Goal: Information Seeking & Learning: Compare options

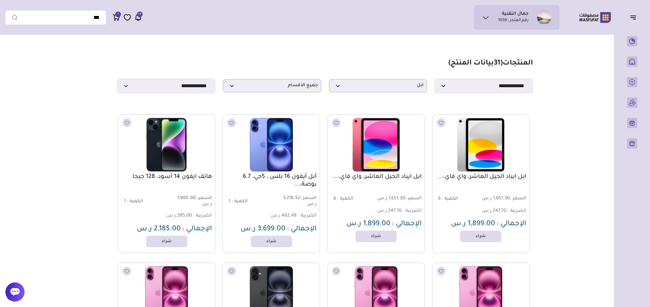
select select "*"
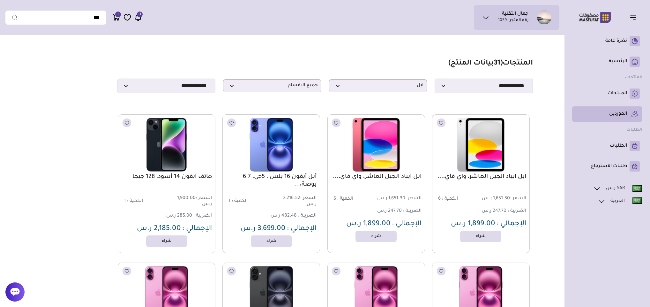
click at [628, 111] on link "الموردين" at bounding box center [607, 114] width 65 height 10
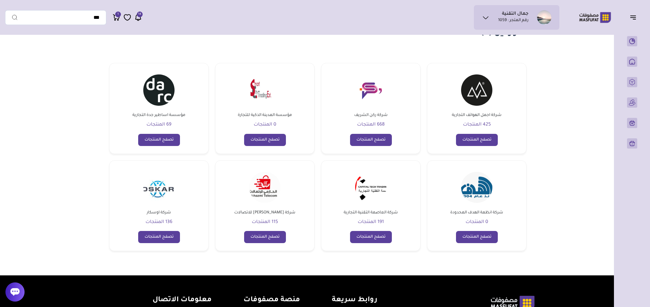
scroll to position [48, 0]
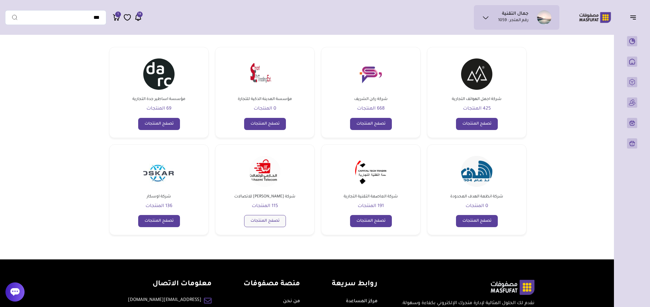
click at [264, 220] on link "تصفح المنتجات" at bounding box center [265, 221] width 42 height 12
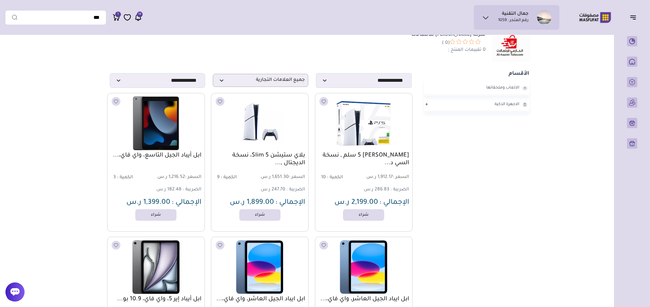
scroll to position [144, 0]
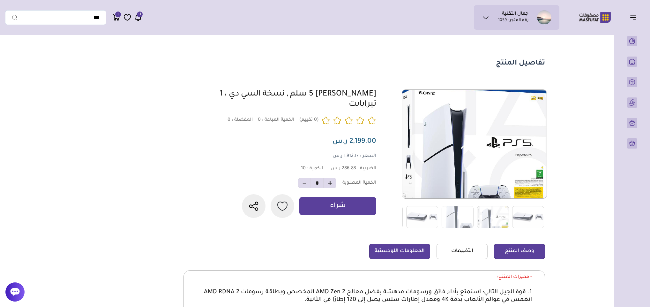
click at [414, 256] on link "المعلومات اللوجستية" at bounding box center [399, 250] width 61 height 15
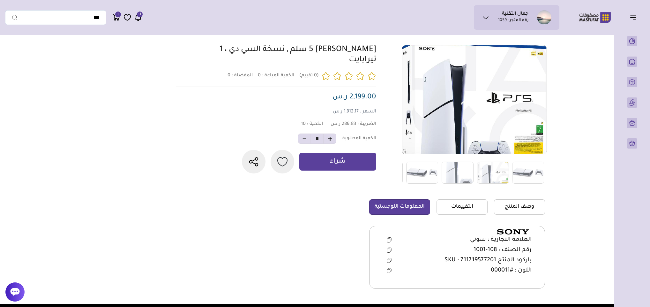
scroll to position [96, 0]
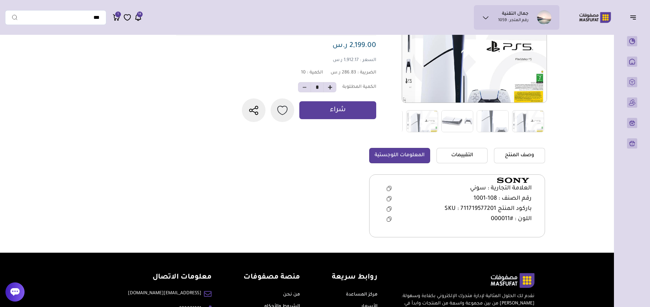
click at [390, 198] on icon at bounding box center [389, 198] width 5 height 5
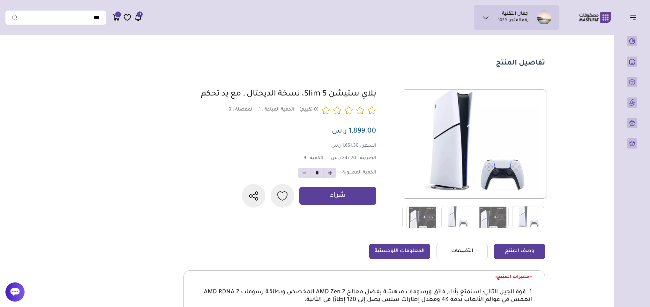
click at [401, 245] on link "المعلومات اللوجستية" at bounding box center [399, 250] width 61 height 15
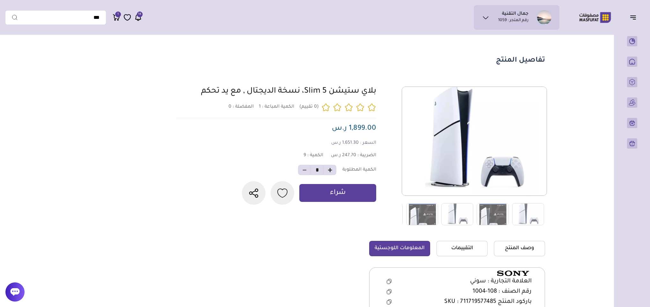
scroll to position [48, 0]
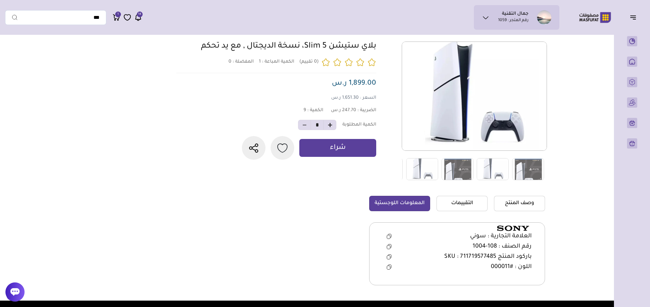
click at [387, 247] on icon at bounding box center [389, 246] width 5 height 5
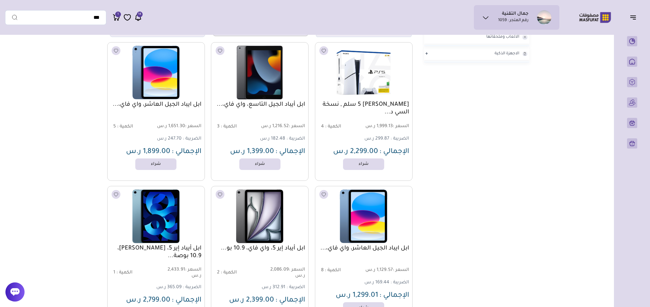
scroll to position [144, 0]
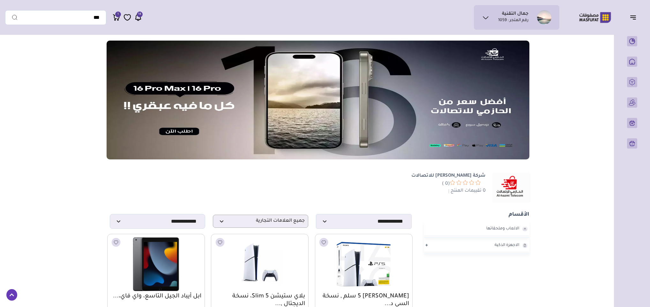
scroll to position [144, 0]
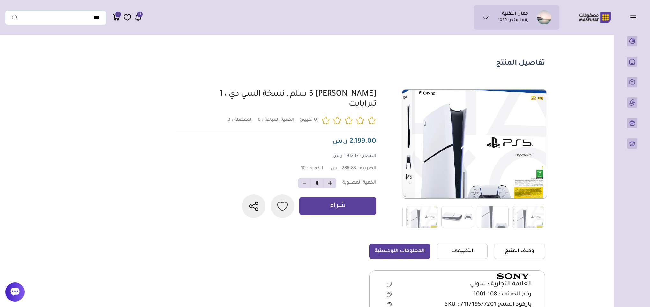
scroll to position [96, 0]
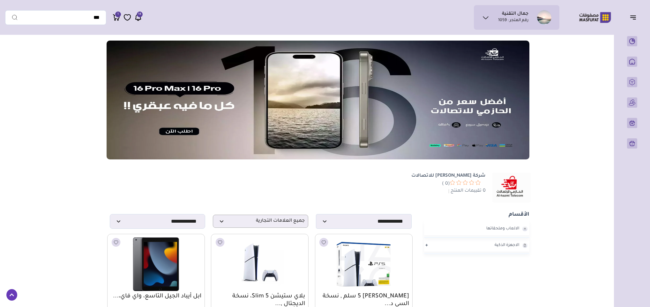
scroll to position [144, 0]
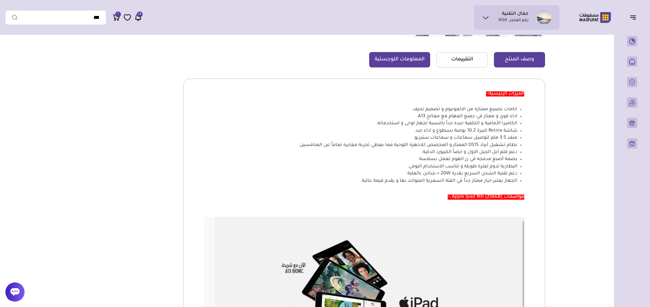
click at [399, 57] on link "المعلومات اللوجستية" at bounding box center [399, 59] width 61 height 15
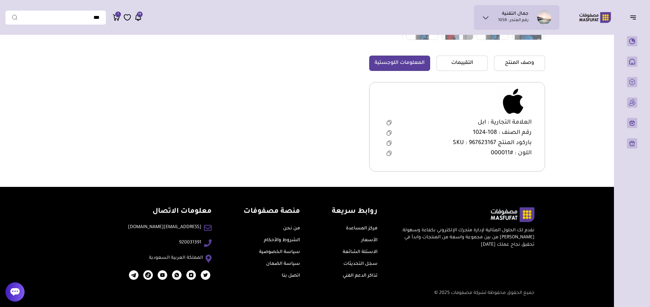
scroll to position [189, 0]
click at [391, 131] on icon at bounding box center [389, 132] width 3 height 4
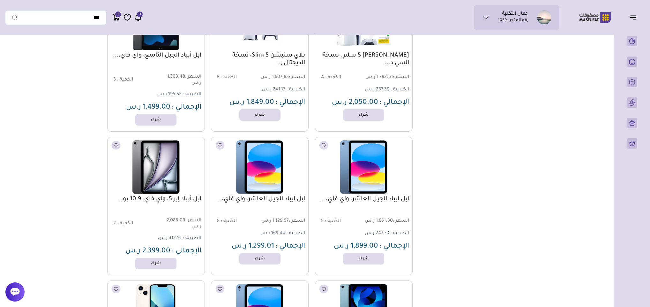
scroll to position [239, 0]
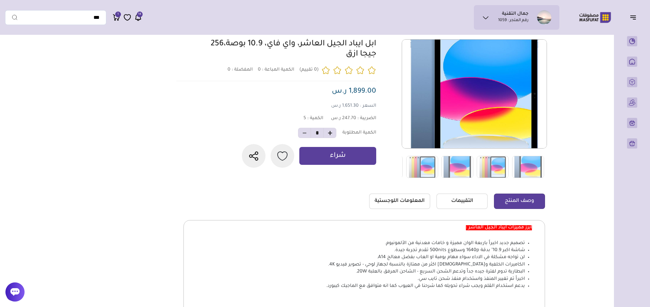
scroll to position [48, 0]
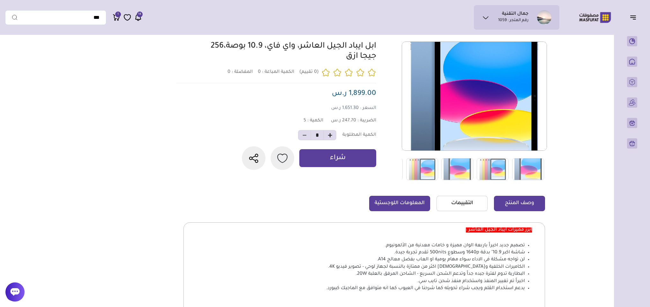
click at [412, 200] on link "المعلومات اللوجستية" at bounding box center [399, 203] width 61 height 15
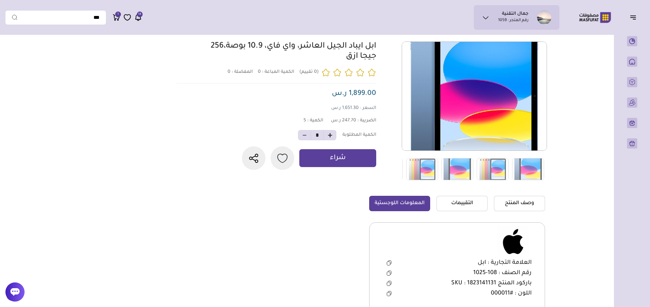
click at [390, 274] on icon at bounding box center [389, 272] width 5 height 5
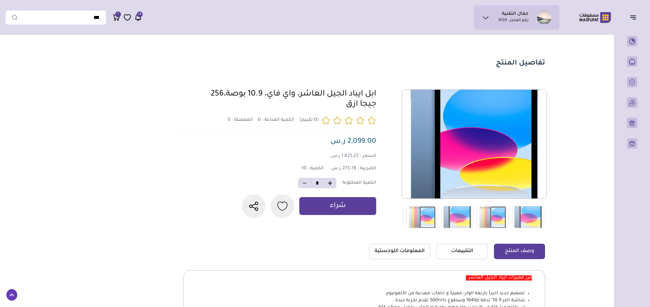
scroll to position [48, 0]
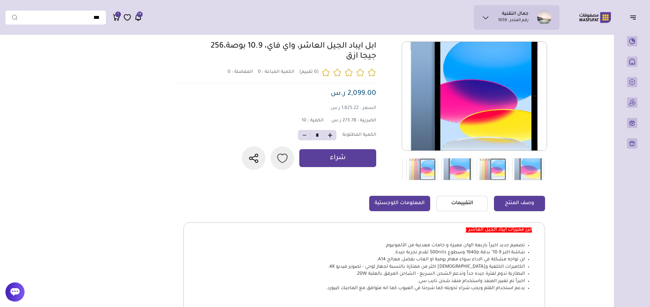
click at [393, 206] on link "المعلومات اللوجستية" at bounding box center [399, 203] width 61 height 15
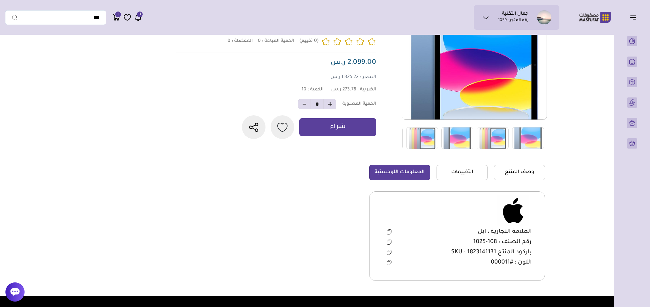
scroll to position [96, 0]
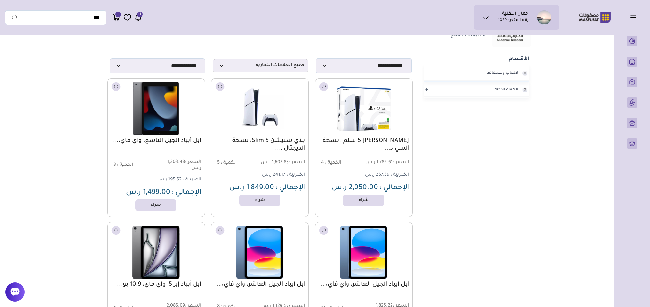
scroll to position [239, 0]
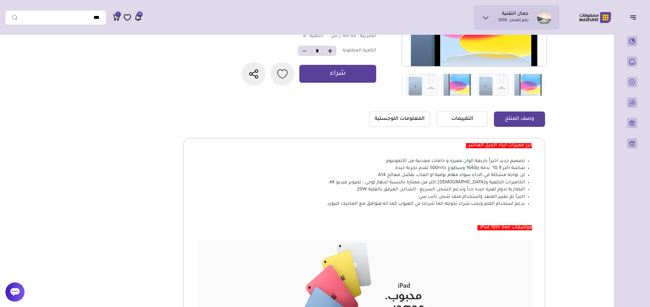
scroll to position [144, 0]
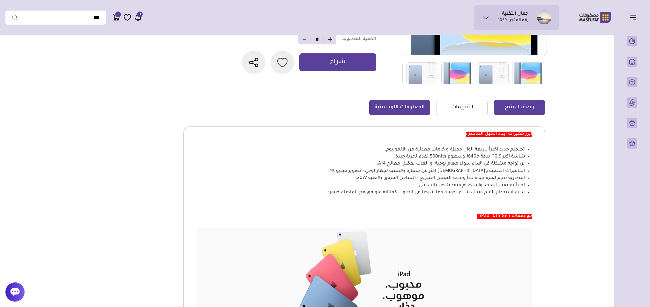
click at [380, 107] on link "المعلومات اللوجستية" at bounding box center [399, 107] width 61 height 15
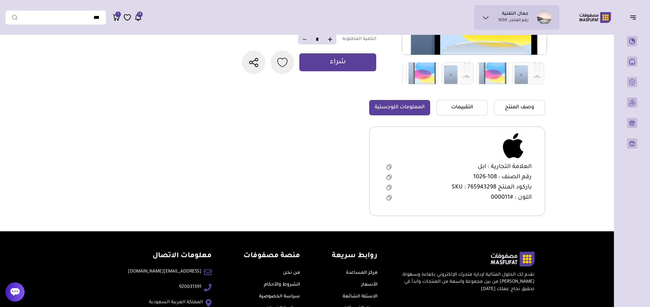
click at [391, 176] on button at bounding box center [389, 177] width 13 height 10
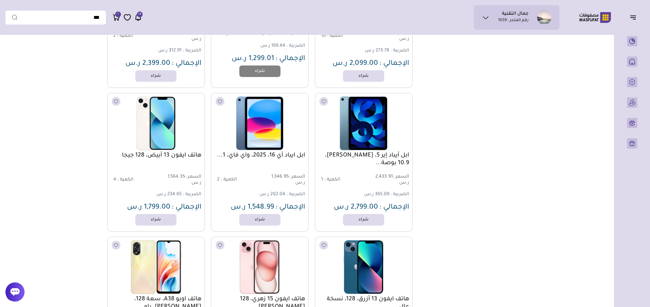
scroll to position [431, 0]
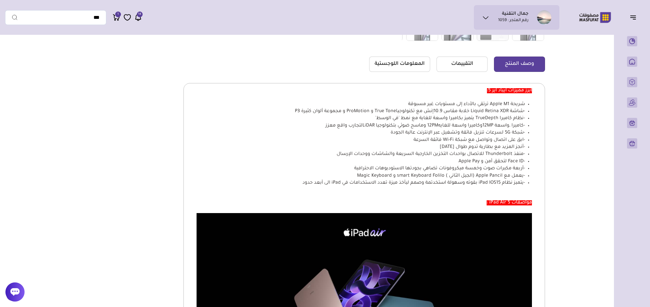
scroll to position [191, 0]
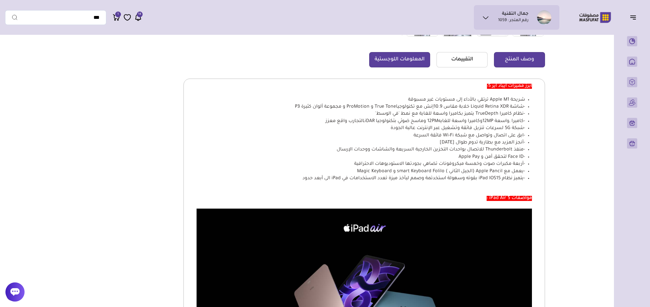
click at [397, 58] on link "المعلومات اللوجستية" at bounding box center [399, 59] width 61 height 15
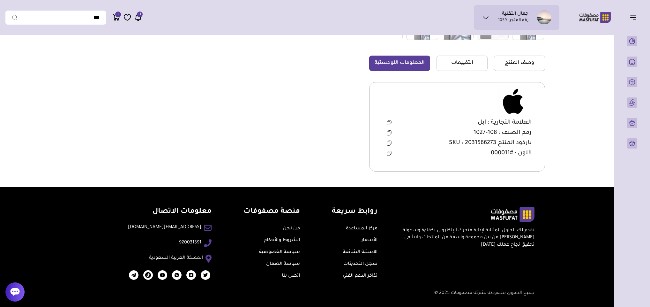
scroll to position [189, 0]
click at [389, 130] on icon at bounding box center [389, 132] width 5 height 5
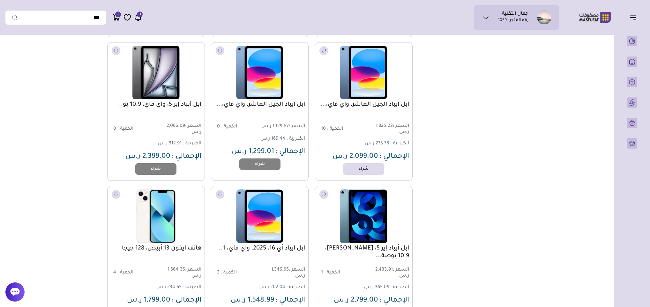
scroll to position [383, 0]
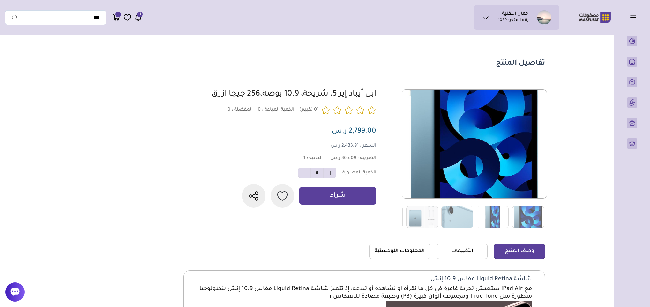
scroll to position [48, 0]
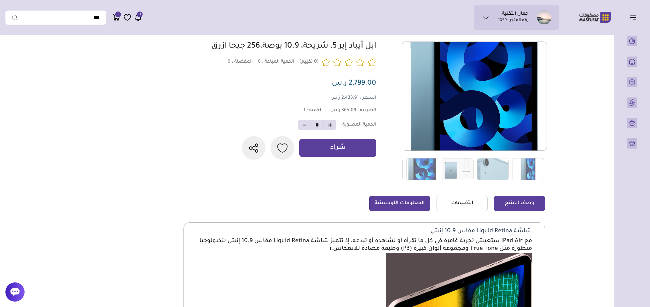
click at [412, 203] on link "المعلومات اللوجستية" at bounding box center [399, 203] width 61 height 15
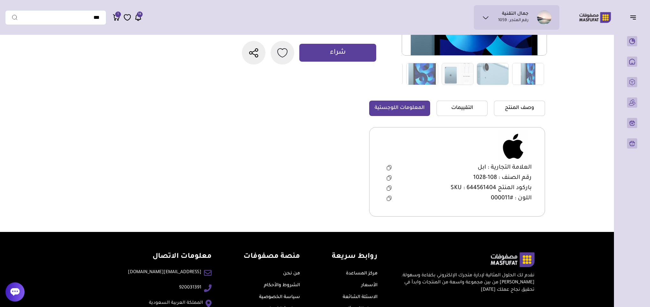
scroll to position [144, 0]
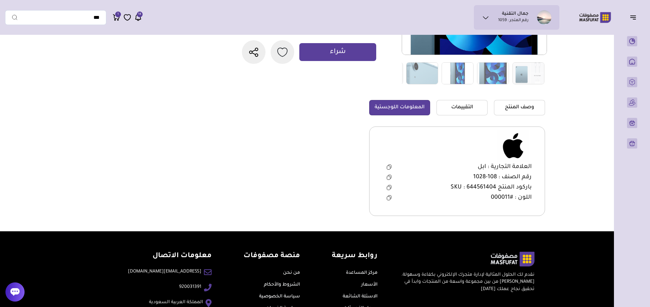
click at [388, 175] on icon at bounding box center [389, 177] width 3 height 4
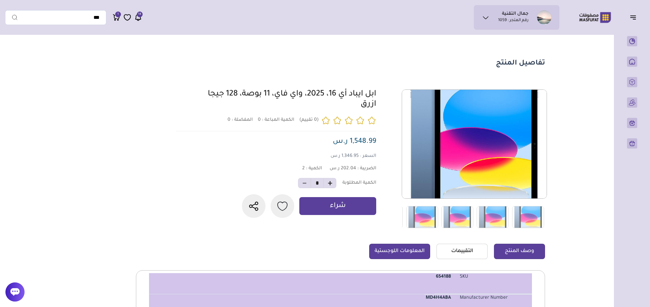
click at [398, 249] on link "المعلومات اللوجستية" at bounding box center [399, 250] width 61 height 15
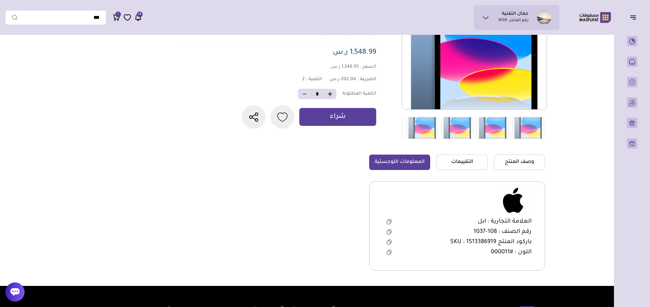
scroll to position [96, 0]
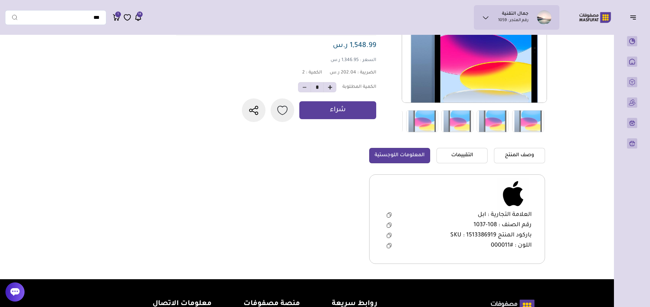
click at [389, 225] on icon at bounding box center [389, 224] width 5 height 5
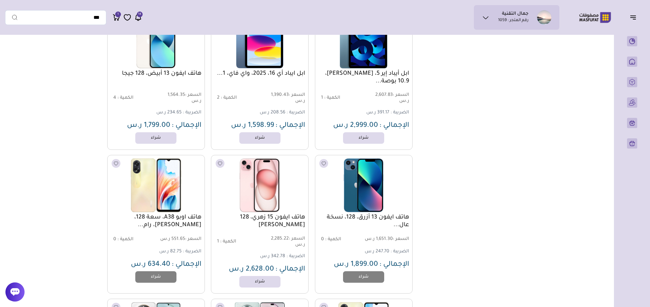
scroll to position [526, 0]
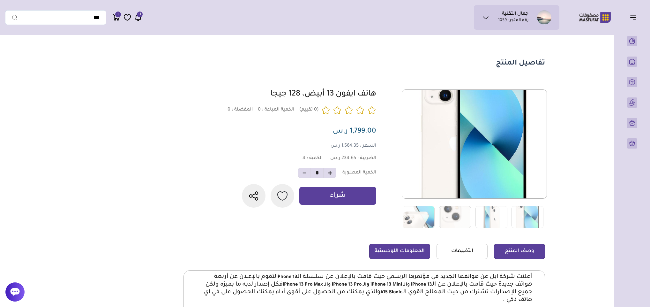
click at [419, 251] on link "المعلومات اللوجستية" at bounding box center [399, 250] width 61 height 15
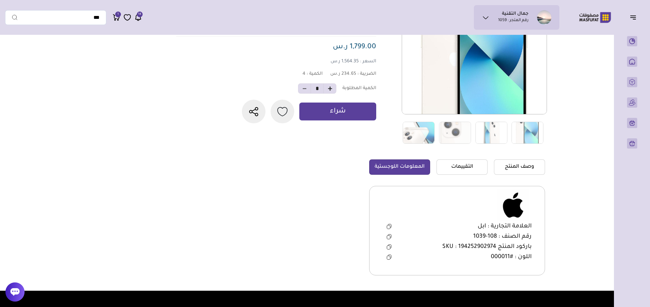
scroll to position [96, 0]
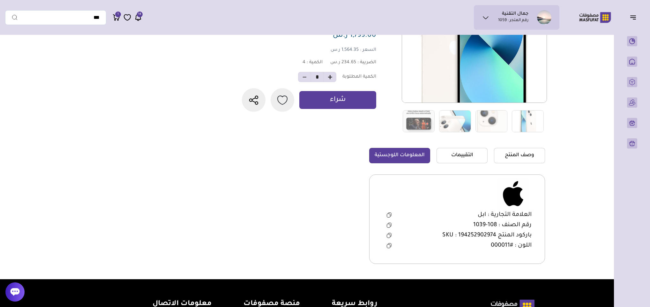
click at [388, 225] on icon at bounding box center [389, 224] width 5 height 5
click at [390, 226] on icon at bounding box center [389, 224] width 5 height 5
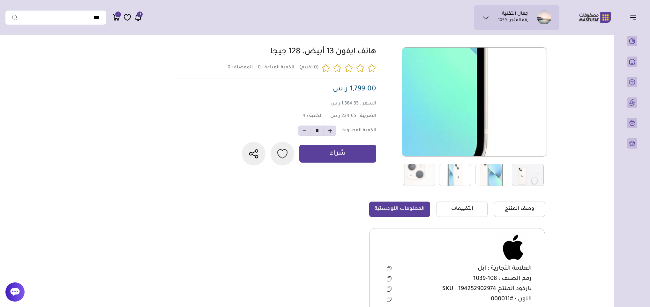
scroll to position [0, 0]
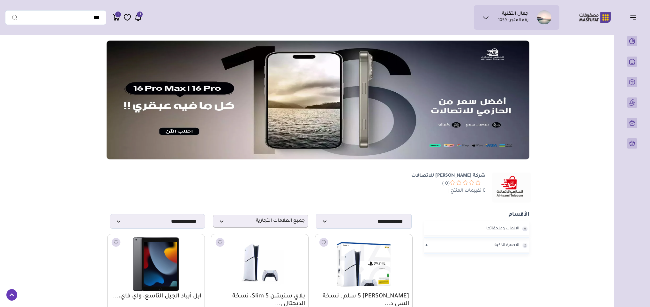
scroll to position [526, 0]
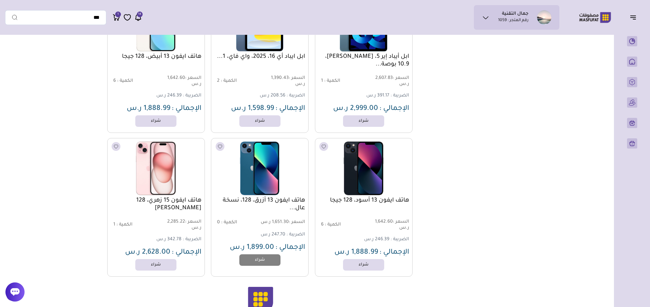
scroll to position [574, 0]
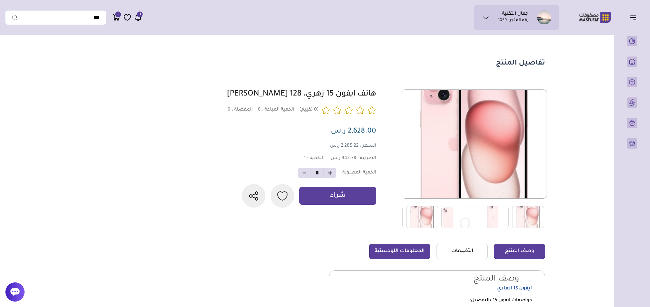
click at [413, 251] on link "المعلومات اللوجستية" at bounding box center [399, 250] width 61 height 15
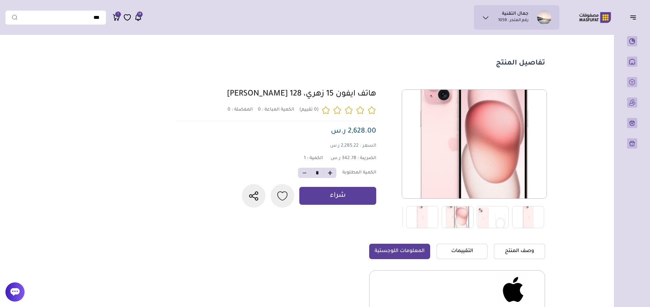
click at [396, 249] on link "المعلومات اللوجستية" at bounding box center [399, 250] width 61 height 15
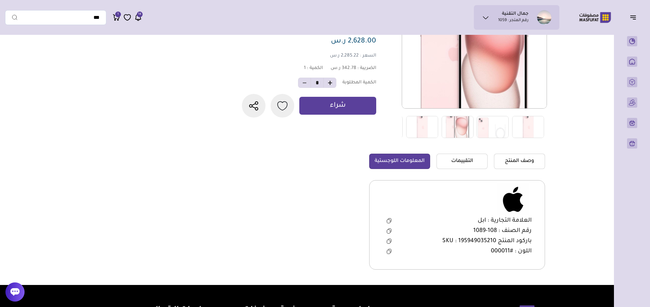
scroll to position [96, 0]
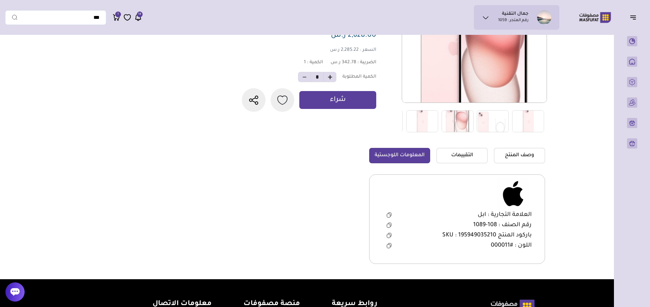
click at [389, 224] on icon at bounding box center [388, 226] width 3 height 4
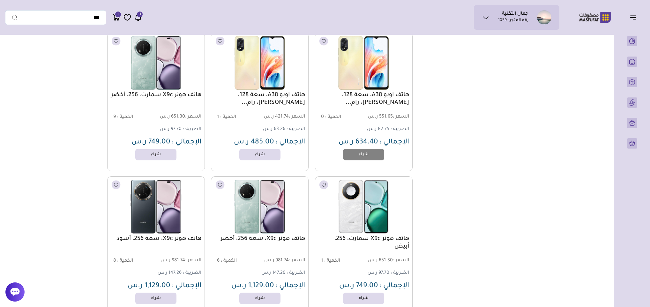
scroll to position [792, 0]
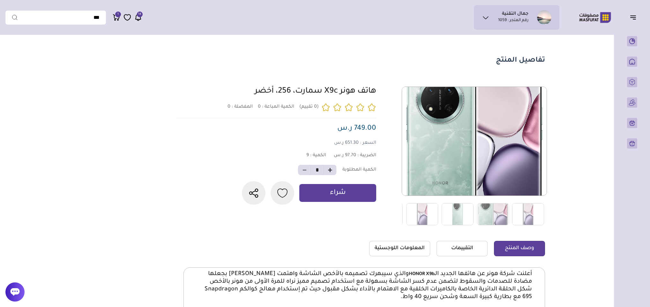
scroll to position [144, 0]
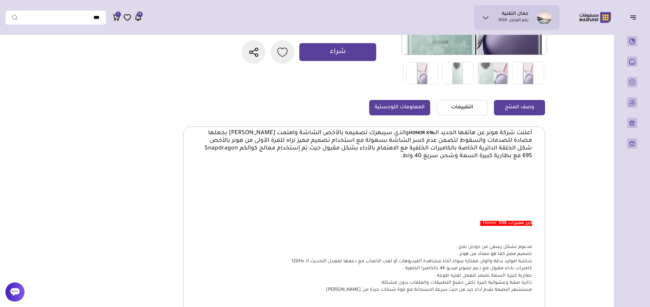
click at [402, 107] on link "المعلومات اللوجستية" at bounding box center [399, 107] width 61 height 15
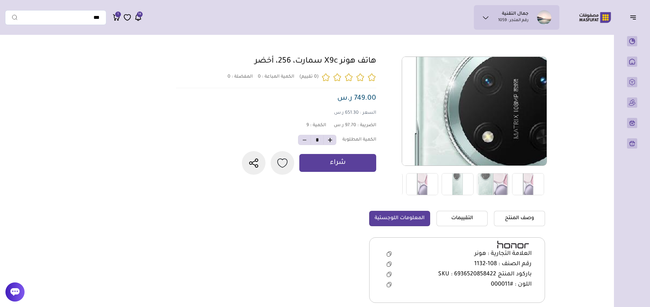
scroll to position [0, 0]
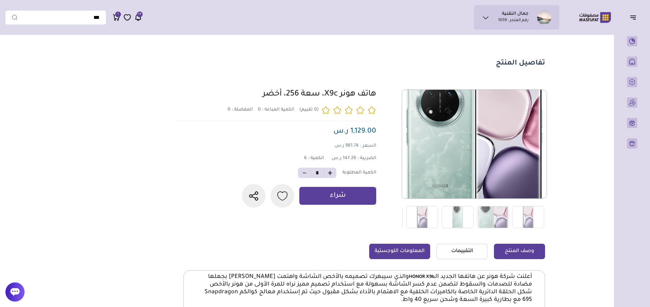
click at [410, 245] on link "المعلومات اللوجستية" at bounding box center [399, 250] width 61 height 15
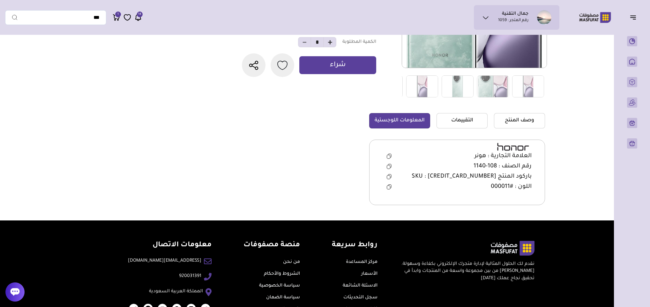
scroll to position [144, 0]
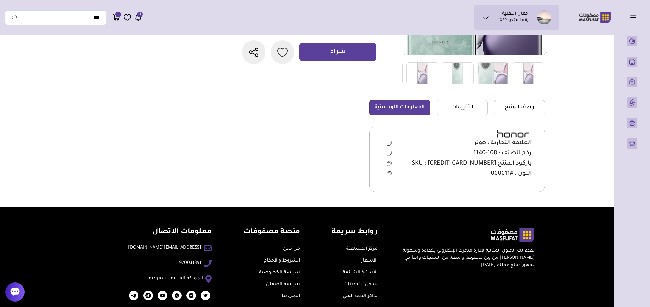
click at [388, 153] on icon at bounding box center [389, 153] width 5 height 5
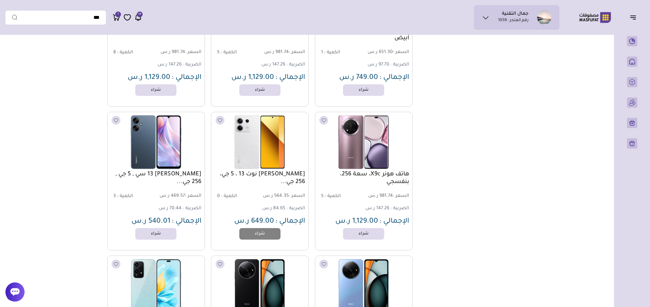
scroll to position [936, 0]
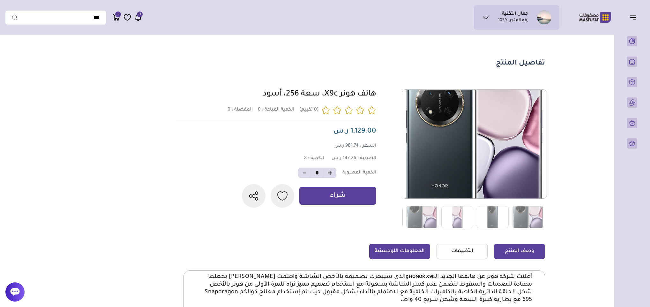
click at [390, 250] on link "المعلومات اللوجستية" at bounding box center [399, 250] width 61 height 15
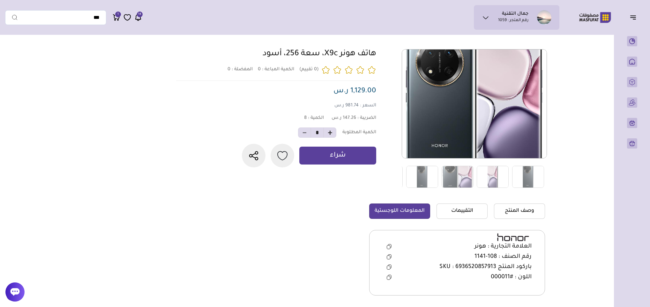
scroll to position [96, 0]
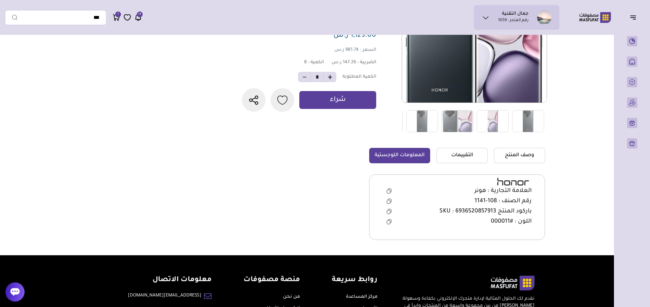
click at [387, 202] on icon at bounding box center [389, 200] width 5 height 5
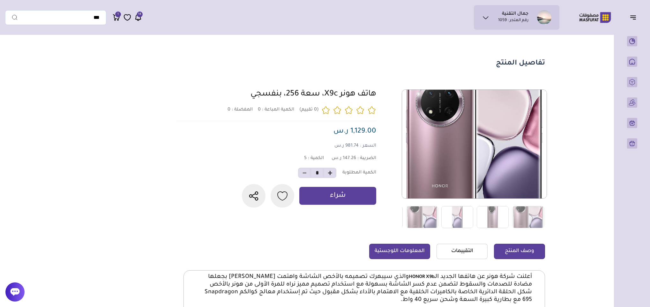
click at [386, 252] on link "المعلومات اللوجستية" at bounding box center [399, 250] width 61 height 15
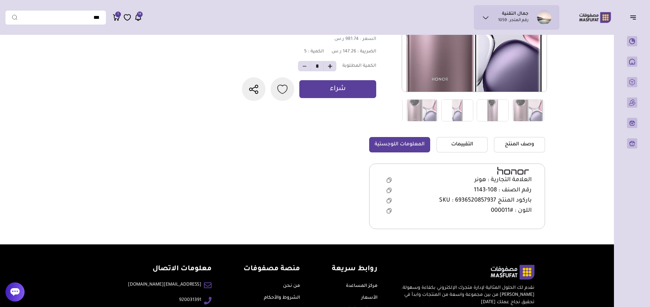
scroll to position [144, 0]
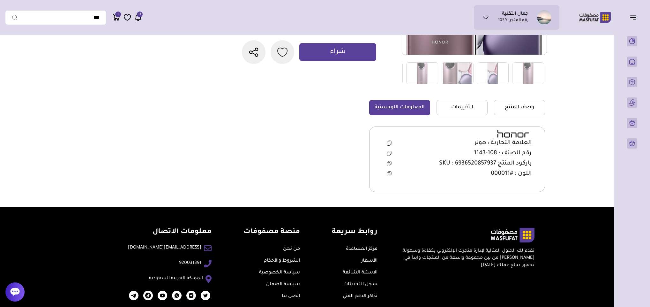
click at [390, 153] on icon at bounding box center [389, 153] width 5 height 5
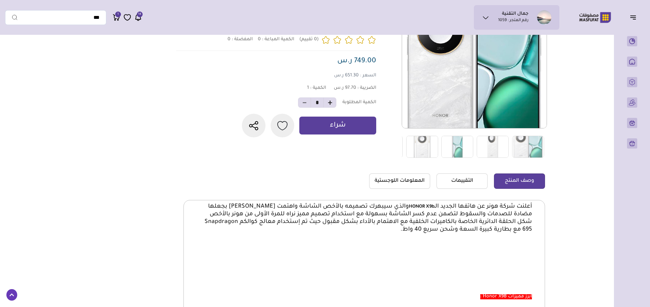
scroll to position [96, 0]
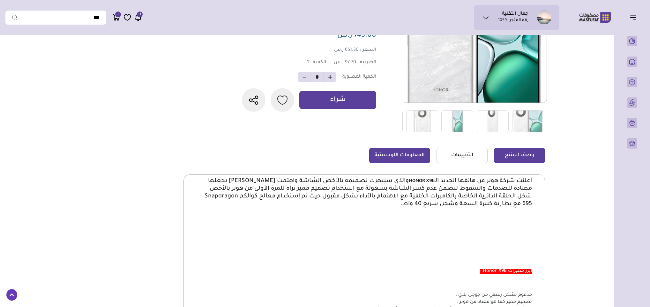
click at [391, 150] on link "المعلومات اللوجستية" at bounding box center [399, 155] width 61 height 15
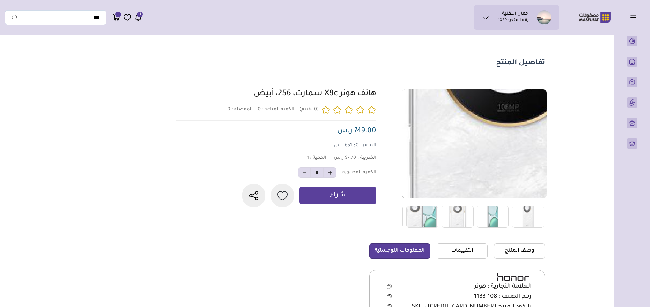
scroll to position [0, 0]
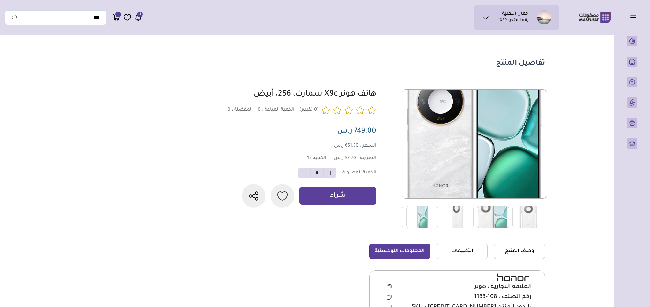
drag, startPoint x: 377, startPoint y: 95, endPoint x: 254, endPoint y: 93, distance: 123.5
click at [254, 93] on div "0 0 1 *" at bounding box center [359, 158] width 371 height 139
drag, startPoint x: 282, startPoint y: 92, endPoint x: 307, endPoint y: 96, distance: 25.2
click at [307, 96] on link "هاتف هونر X9c سمارت، 256، أبيض" at bounding box center [315, 94] width 123 height 9
copy link "هاتف هونر X9c سمارت، 256، أبيض"
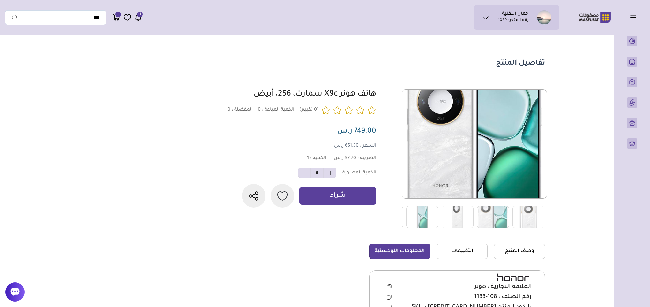
scroll to position [48, 0]
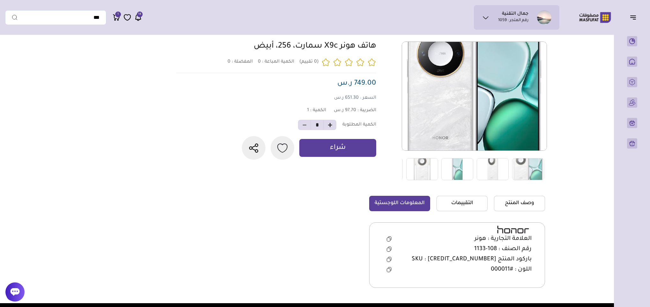
click at [389, 248] on icon at bounding box center [388, 250] width 3 height 4
copy link "هاتف هونر X9c سمارت، 256، أبيض"
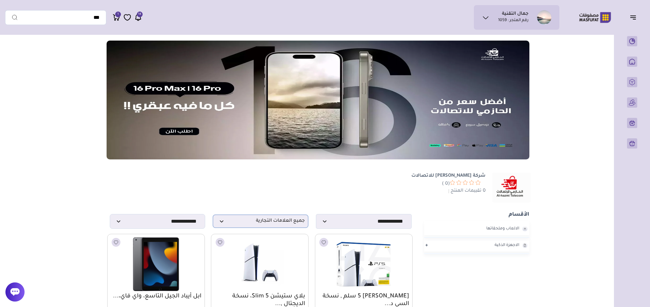
click at [241, 220] on span "جميع العلامات التجارية" at bounding box center [260, 221] width 88 height 6
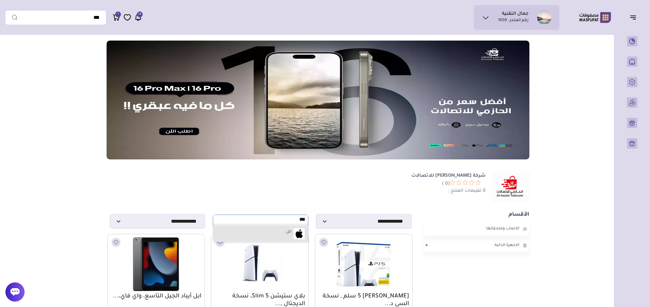
type input "***"
click at [291, 228] on label "ابل" at bounding box center [288, 232] width 7 height 8
select select "*"
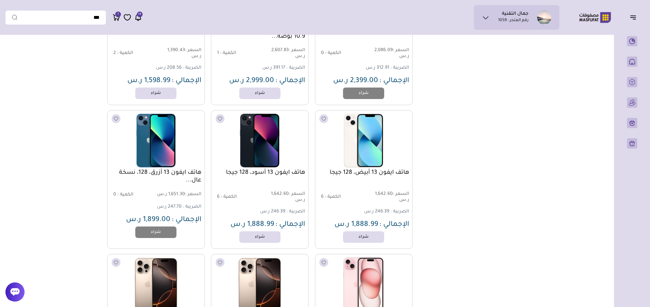
scroll to position [383, 0]
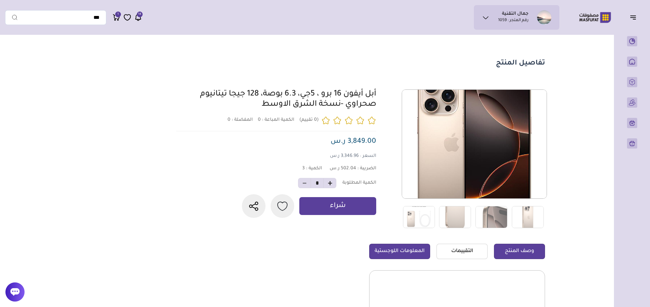
click at [403, 255] on link "المعلومات اللوجستية" at bounding box center [399, 250] width 61 height 15
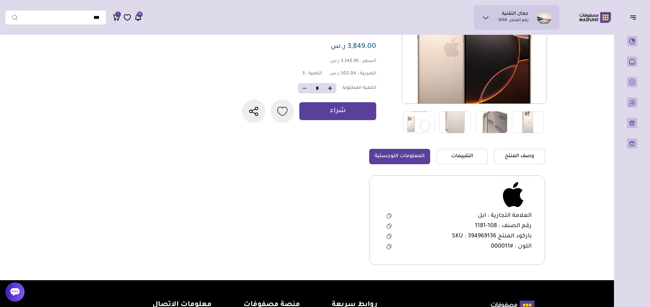
scroll to position [96, 0]
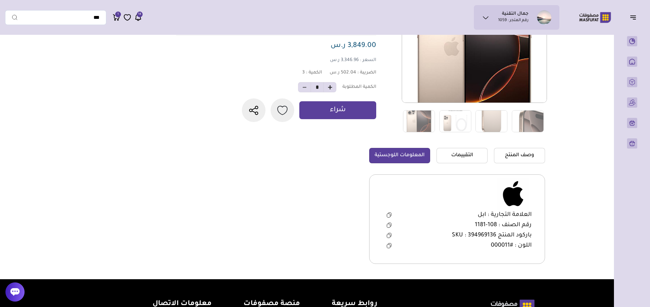
click at [387, 225] on icon at bounding box center [389, 224] width 5 height 5
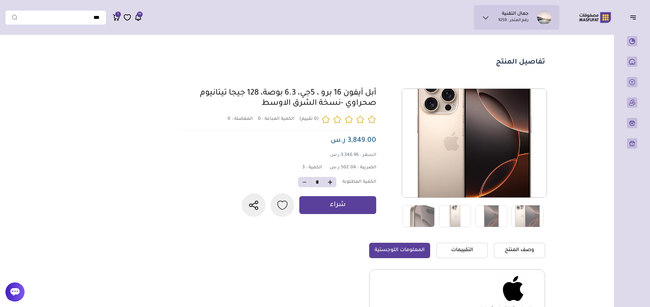
scroll to position [0, 0]
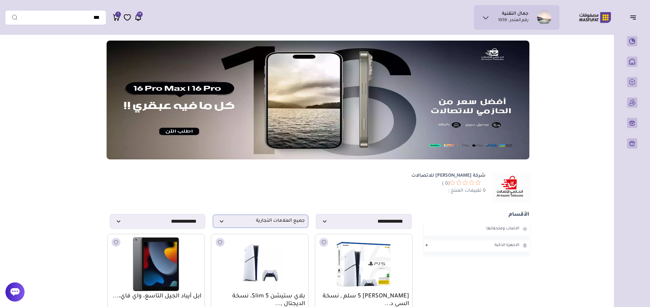
click at [288, 221] on span "جميع العلامات التجارية" at bounding box center [260, 221] width 88 height 6
type input "***"
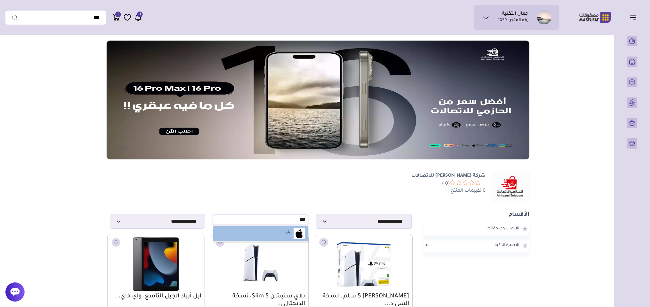
select select "*"
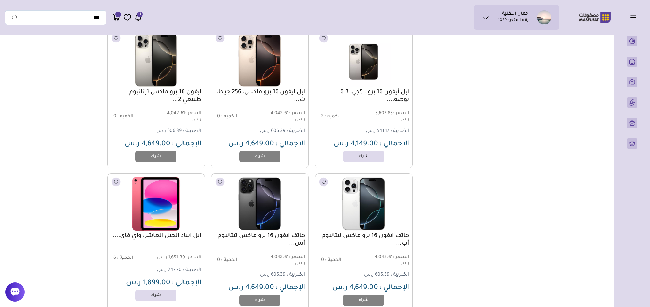
scroll to position [1053, 0]
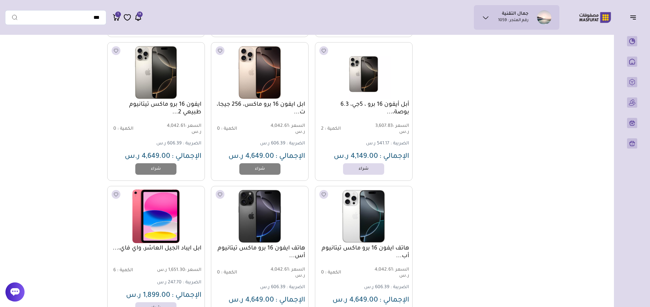
click at [160, 101] on link "ايفون 16 برو ماكس تيتانيوم طبيعي 2..." at bounding box center [156, 108] width 91 height 15
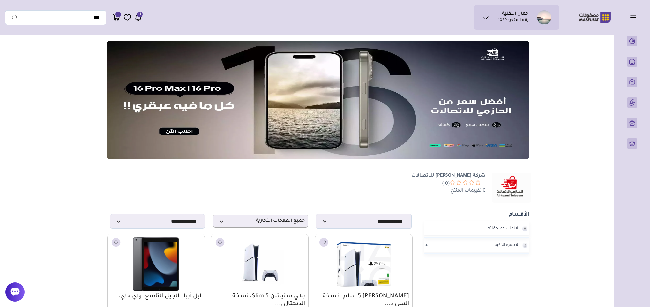
select select "*"
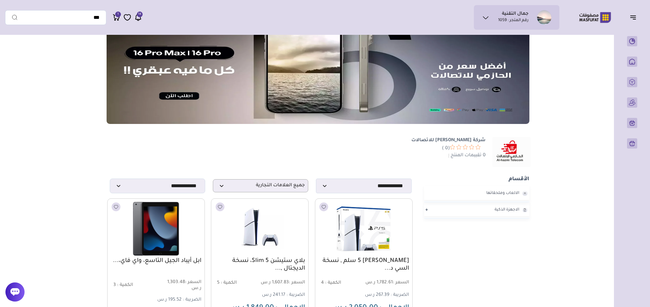
scroll to position [26, 0]
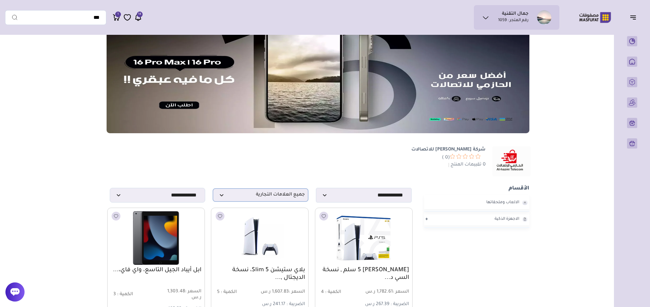
click at [268, 192] on span "جميع العلامات التجارية" at bounding box center [260, 195] width 88 height 6
type input "***"
click at [286, 203] on label "ابل" at bounding box center [288, 206] width 7 height 8
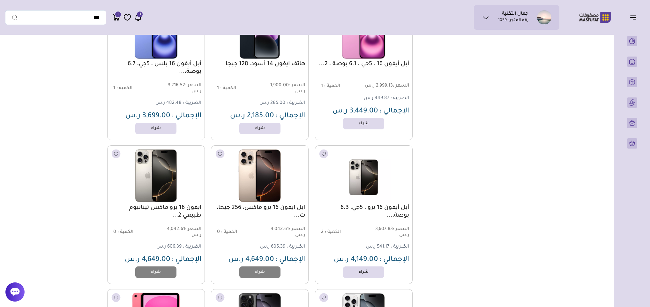
scroll to position [983, 0]
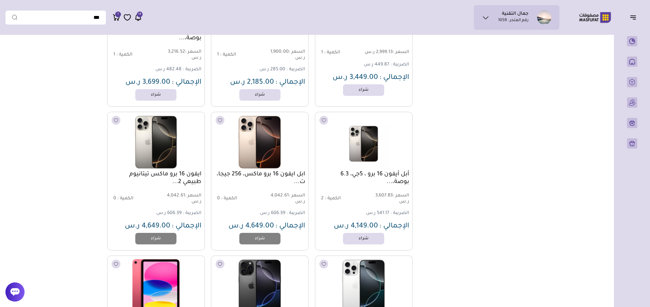
drag, startPoint x: 202, startPoint y: 171, endPoint x: 166, endPoint y: 188, distance: 40.2
click at [166, 188] on div "ايفون 16 برو ماكس تيتانيوم طبيعي 2... السعر : 4,042.61 ر.س الكمية : 0 الضريبة :…" at bounding box center [156, 181] width 98 height 138
click at [207, 161] on div "ايفون 16 برو ماكس تيتانيوم طبيعي 2... السعر : 4,042.61 ر.س الكمية : 0 الضريبة :…" at bounding box center [157, 181] width 104 height 138
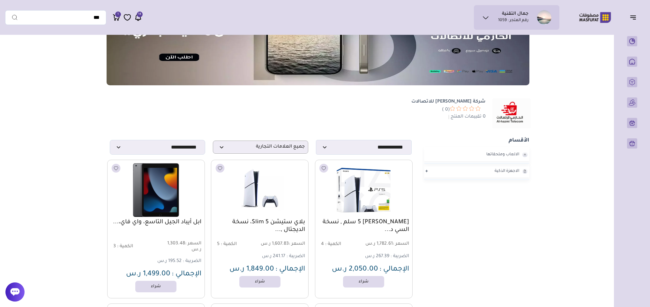
scroll to position [122, 0]
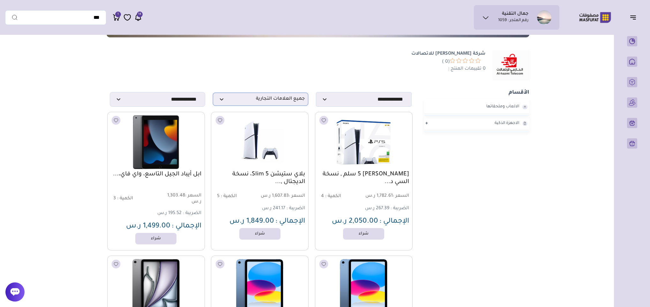
click at [271, 93] on p "جميع العلامات التجارية" at bounding box center [260, 99] width 95 height 13
type input "***"
click at [273, 109] on li "ابل" at bounding box center [260, 111] width 95 height 15
select select "*"
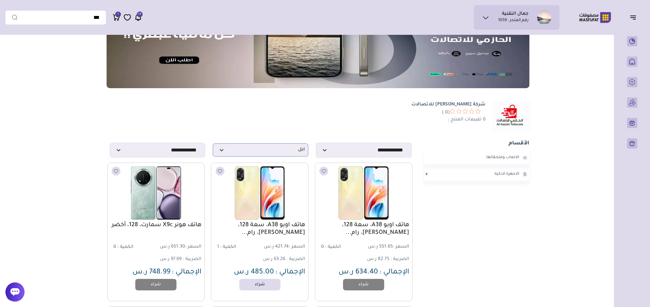
scroll to position [96, 0]
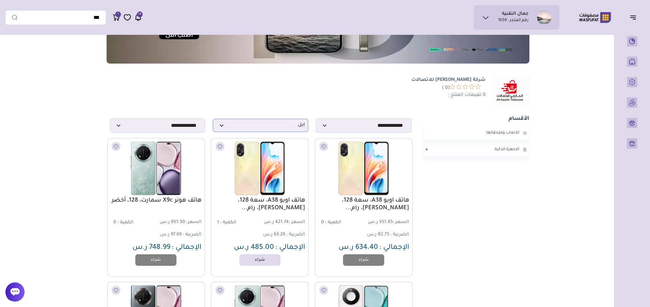
click at [269, 124] on span "ابل" at bounding box center [260, 125] width 88 height 6
type input "***"
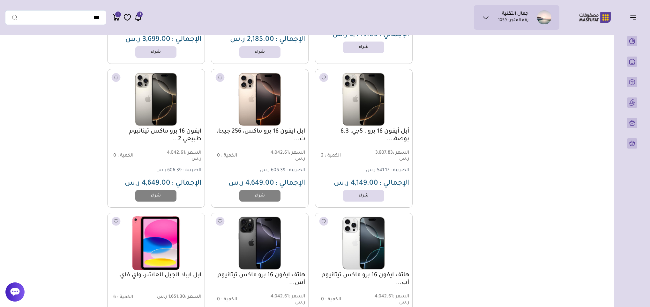
scroll to position [447, 0]
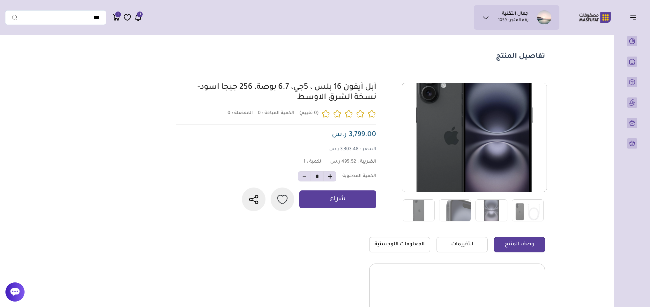
scroll to position [48, 0]
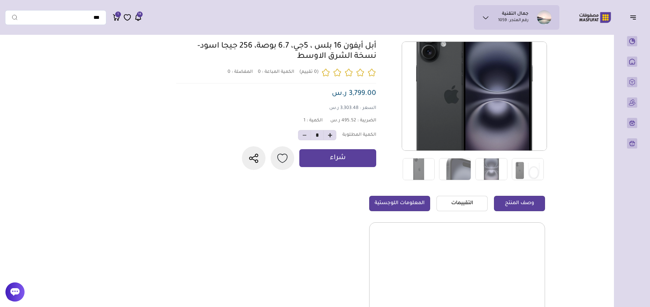
click at [398, 198] on link "المعلومات اللوجستية" at bounding box center [399, 203] width 61 height 15
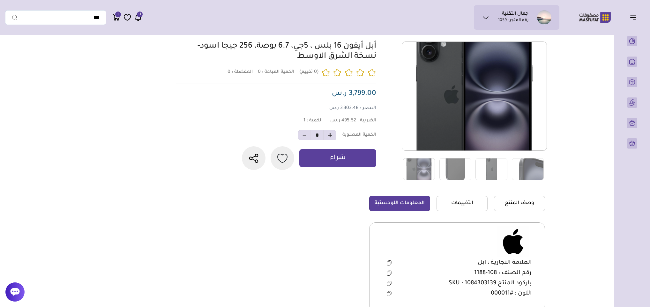
click at [388, 272] on icon at bounding box center [388, 274] width 3 height 4
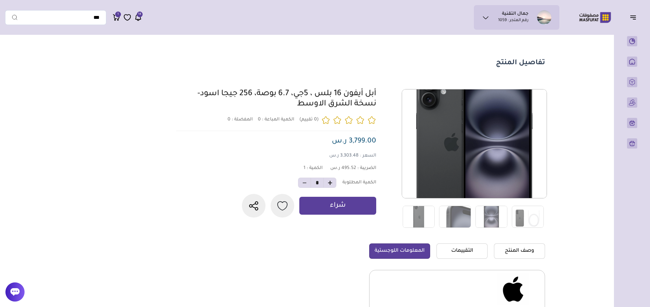
scroll to position [0, 0]
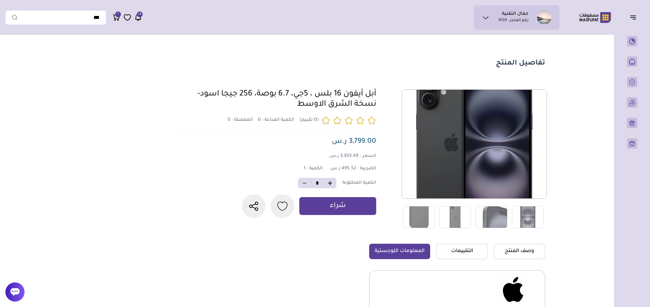
drag, startPoint x: 381, startPoint y: 91, endPoint x: 290, endPoint y: 113, distance: 93.3
click at [290, 113] on div "0 0 1 *" at bounding box center [359, 158] width 371 height 139
copy link "أبل أيفون 16 بلس ، 5جي، 6.7 بوصة، 256 جيجا اسود-نسخة الشرق الاوسط"
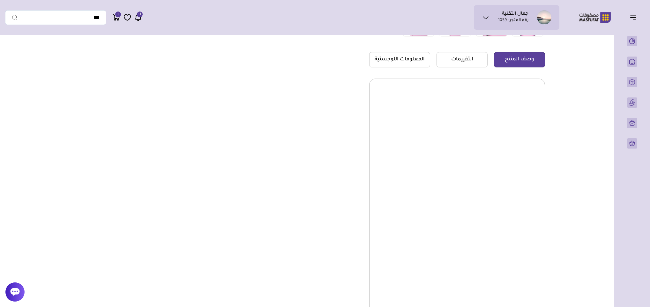
scroll to position [144, 0]
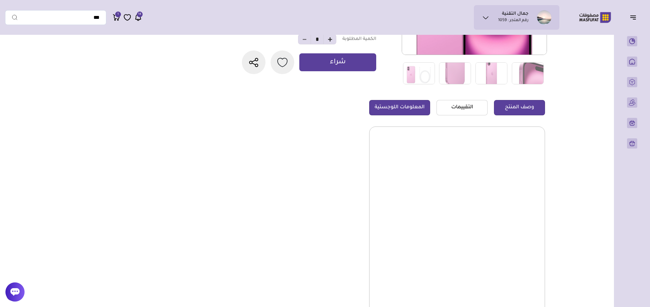
click at [391, 108] on link "المعلومات اللوجستية" at bounding box center [399, 107] width 61 height 15
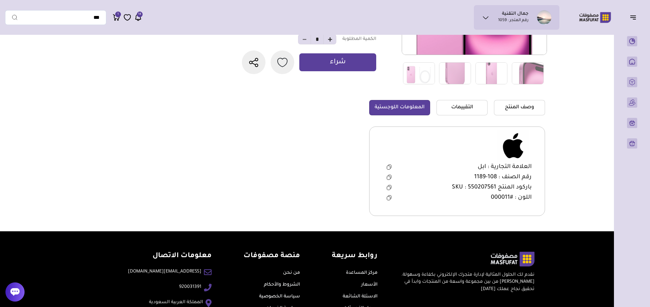
click at [390, 178] on icon at bounding box center [389, 177] width 5 height 5
click at [387, 176] on icon at bounding box center [389, 177] width 5 height 5
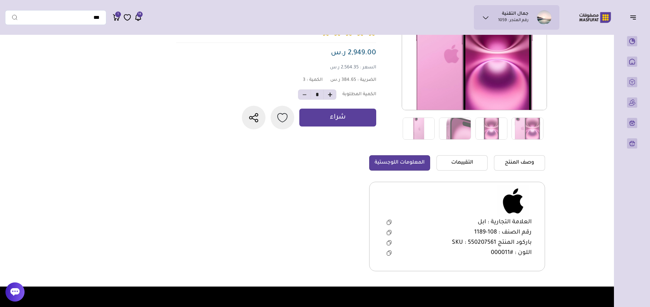
scroll to position [0, 0]
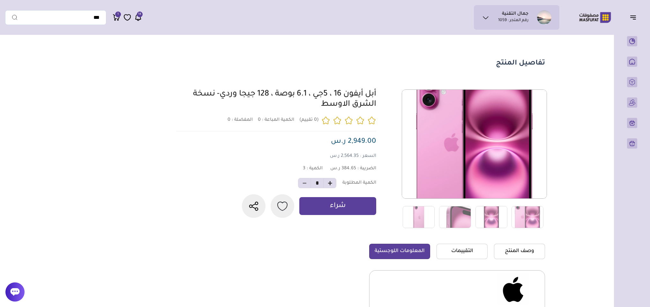
drag, startPoint x: 378, startPoint y: 92, endPoint x: 293, endPoint y: 112, distance: 87.5
click at [293, 112] on div "0 0 3 *" at bounding box center [359, 158] width 371 height 139
copy link "أبل أيفون 16 ، 5جي ، 6.1 بوصة ، 128 جيجا وردي- نسخة الشرق الاوسط"
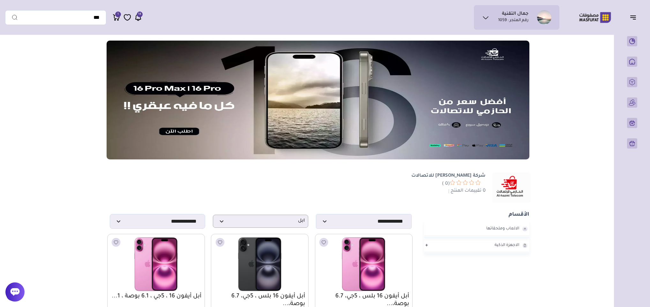
select select "*"
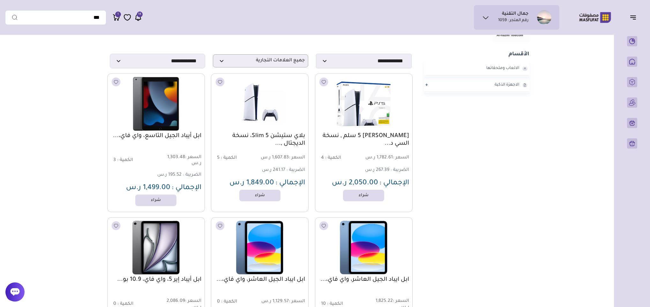
scroll to position [144, 0]
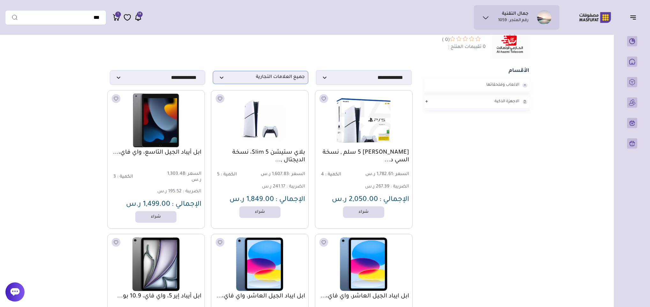
click at [266, 74] on span "جميع العلامات التجارية" at bounding box center [260, 77] width 88 height 6
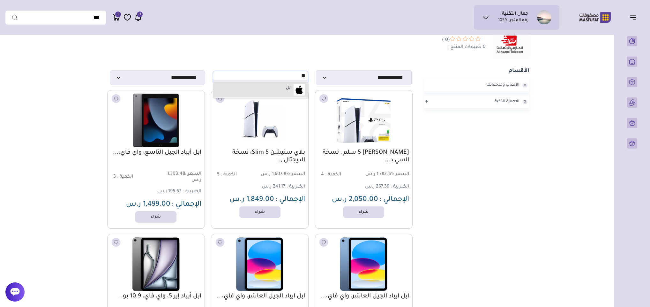
type input "**"
click at [286, 86] on label "ابل" at bounding box center [288, 88] width 7 height 8
select select "*"
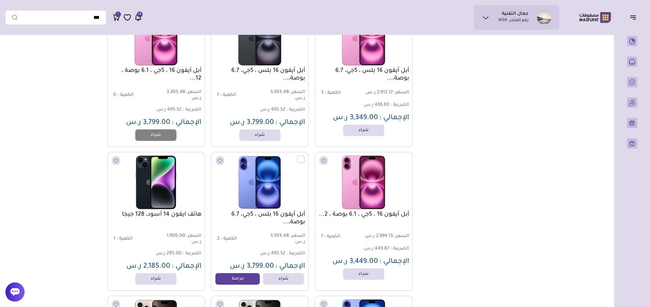
scroll to position [814, 0]
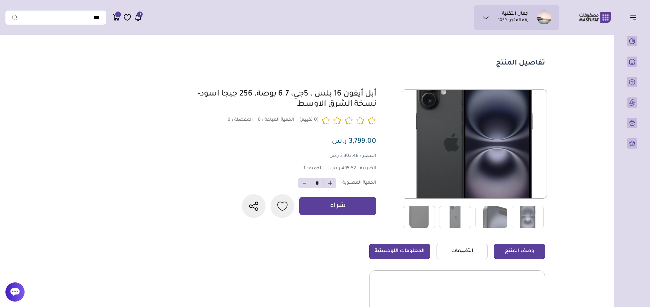
click at [415, 250] on link "المعلومات اللوجستية" at bounding box center [399, 250] width 61 height 15
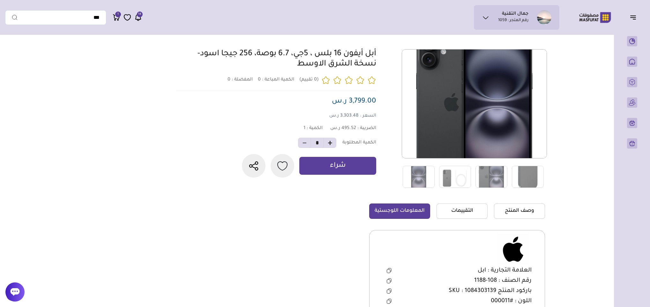
scroll to position [96, 0]
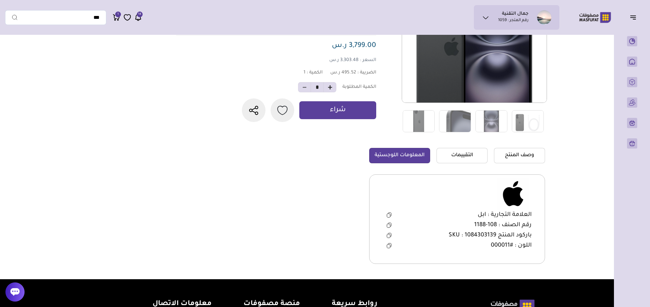
click at [391, 223] on icon at bounding box center [389, 224] width 3 height 4
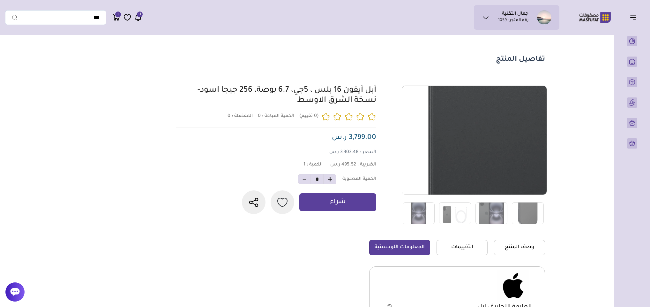
scroll to position [0, 0]
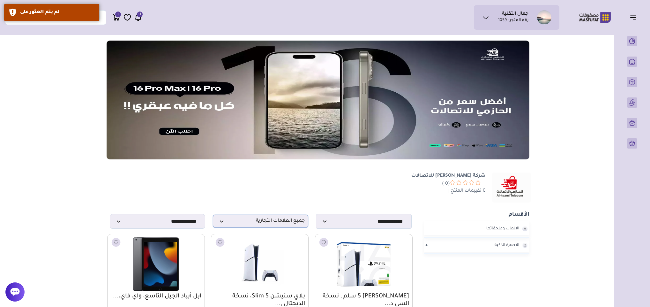
click at [249, 220] on span "جميع العلامات التجارية" at bounding box center [260, 221] width 88 height 6
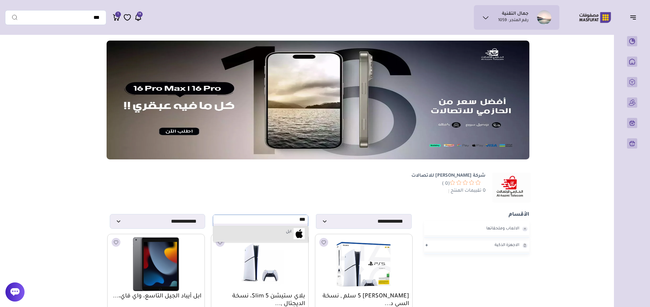
type input "***"
click at [268, 229] on li "ابل" at bounding box center [260, 233] width 95 height 15
select select "*"
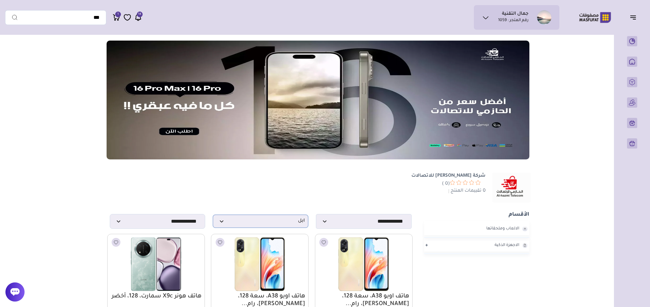
click at [276, 223] on span "ابل" at bounding box center [260, 221] width 88 height 6
type input "***"
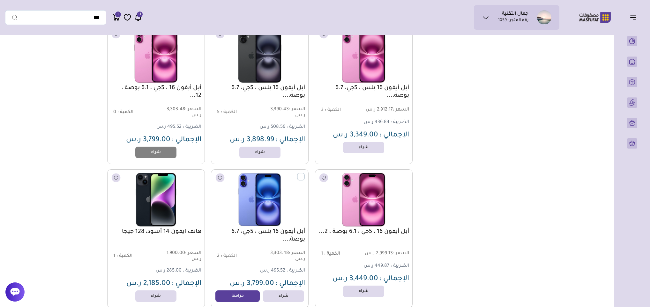
scroll to position [1340, 0]
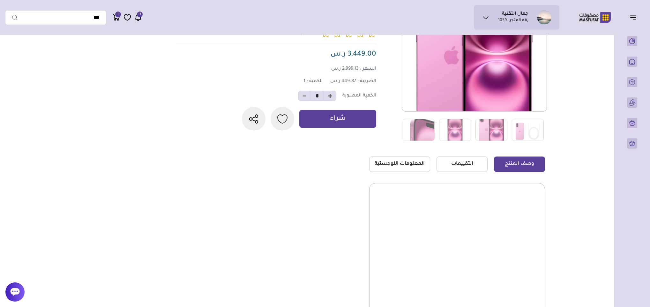
scroll to position [96, 0]
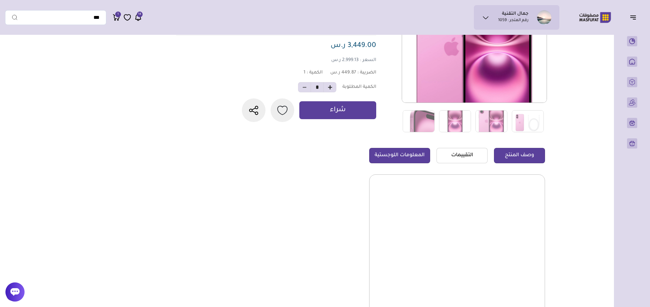
click at [408, 157] on link "المعلومات اللوجستية" at bounding box center [399, 155] width 61 height 15
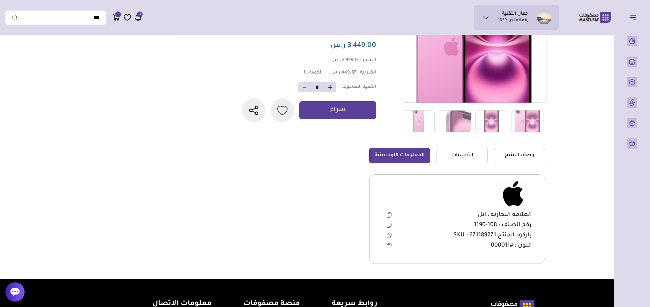
click at [389, 223] on icon at bounding box center [389, 224] width 5 height 5
click at [390, 236] on icon at bounding box center [389, 235] width 5 height 5
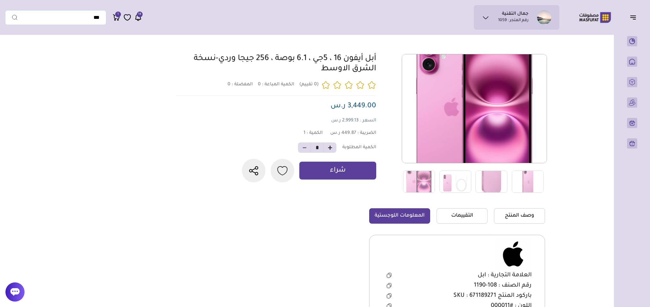
scroll to position [0, 0]
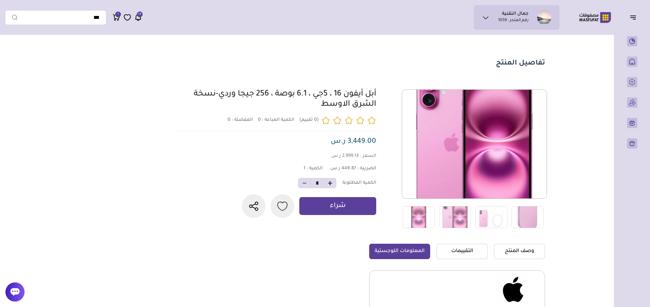
drag, startPoint x: 381, startPoint y: 94, endPoint x: 292, endPoint y: 112, distance: 90.9
click at [292, 112] on div "0 0 1 *" at bounding box center [359, 158] width 371 height 139
copy link "أبل أيفون 16 ، 5جي ، 6.1 بوصة ، 256 جيجا وردي-نسخة الشرق الاوسط"
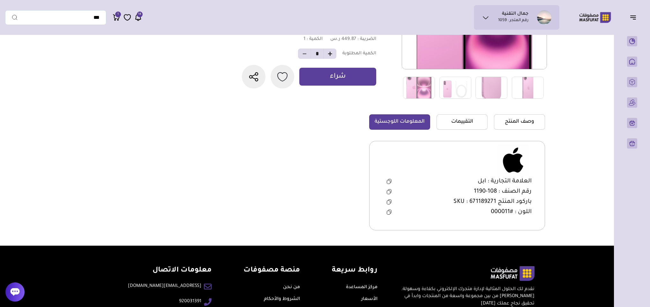
scroll to position [144, 0]
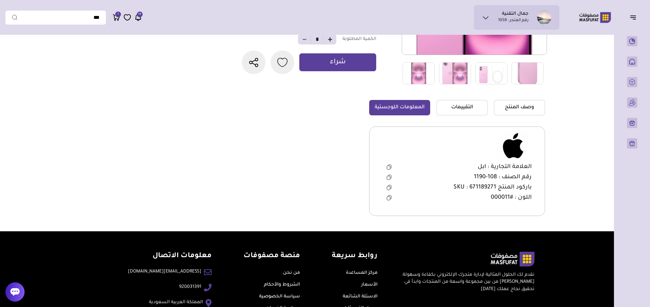
click at [390, 176] on icon at bounding box center [389, 177] width 5 height 5
copy link "أبل أيفون 16 ، 5جي ، 6.1 بوصة ، 256 جيجا وردي-نسخة الشرق الاوسط"
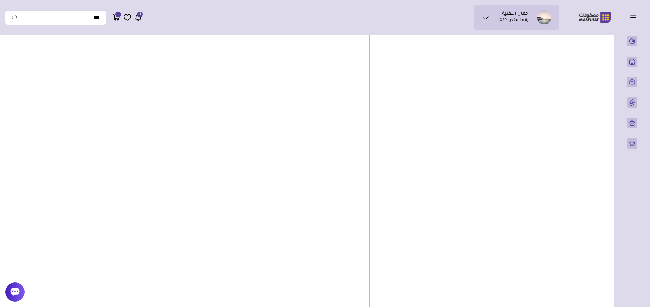
scroll to position [1292, 0]
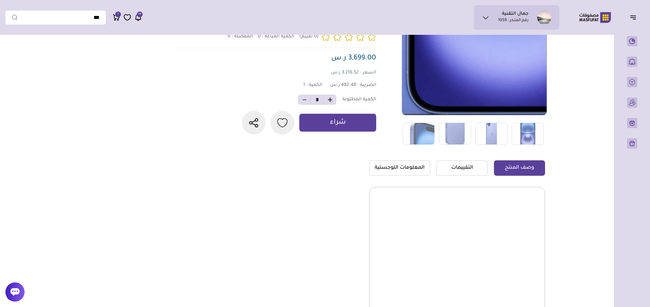
scroll to position [96, 0]
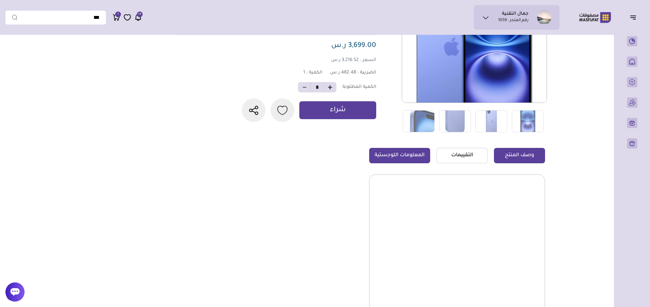
click at [393, 151] on link "المعلومات اللوجستية" at bounding box center [399, 155] width 61 height 15
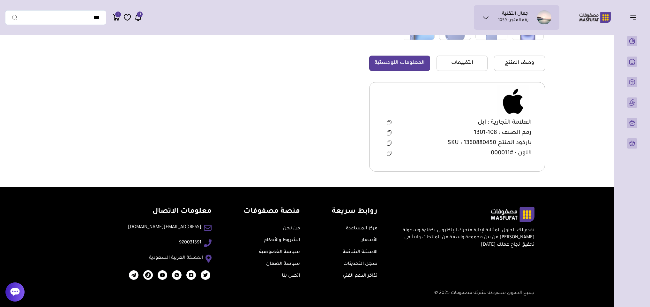
scroll to position [189, 0]
click at [388, 131] on icon at bounding box center [388, 133] width 3 height 4
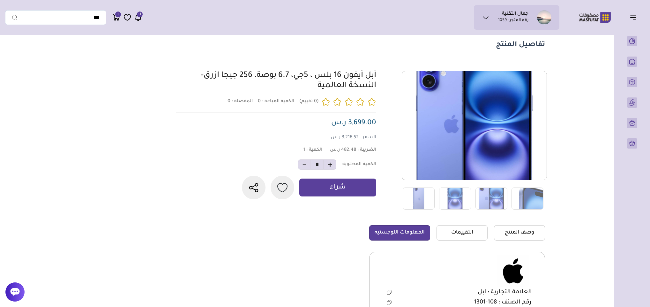
scroll to position [0, 0]
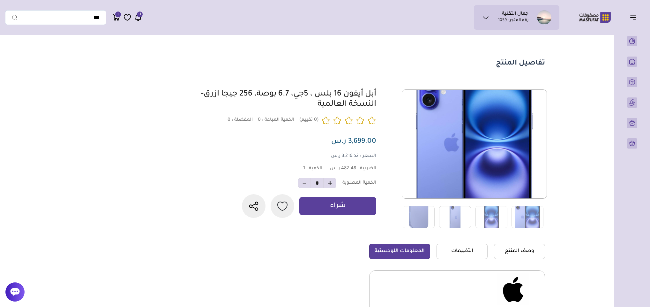
drag, startPoint x: 378, startPoint y: 93, endPoint x: 315, endPoint y: 111, distance: 65.7
click at [315, 111] on div "0 0 1 *" at bounding box center [359, 158] width 371 height 139
copy link "أبل أيفون 16 بلس ، 5جي، 6.7 بوصة، 256 جيجا ازرق-النسخة العالمية"
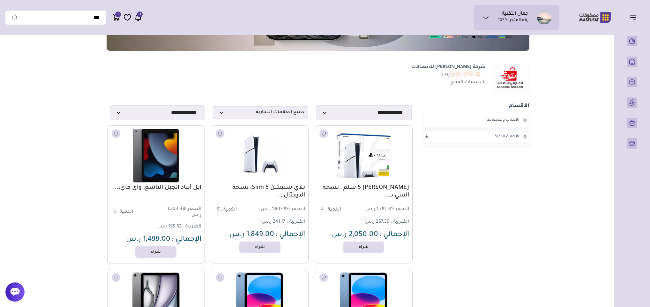
scroll to position [96, 0]
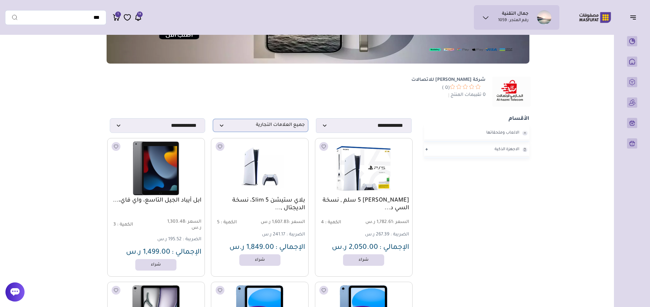
click at [284, 123] on span "جميع العلامات التجارية" at bounding box center [260, 125] width 88 height 6
type input "***"
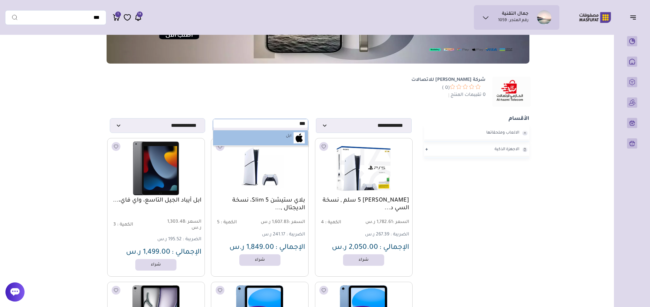
select select "*"
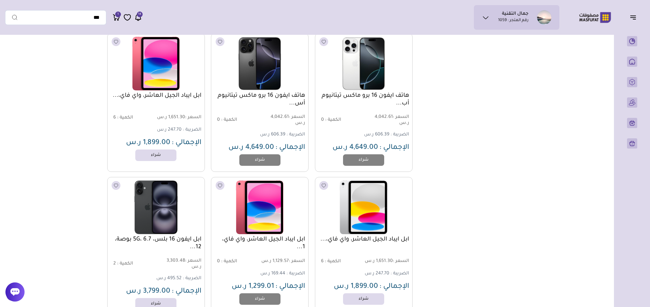
scroll to position [1222, 0]
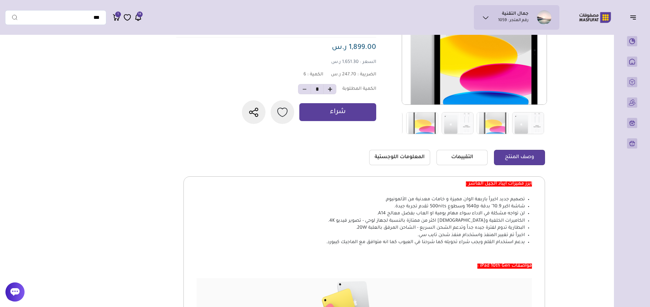
scroll to position [96, 0]
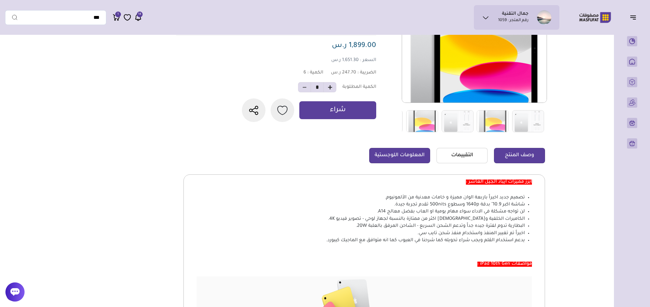
click at [390, 156] on link "المعلومات اللوجستية" at bounding box center [399, 155] width 61 height 15
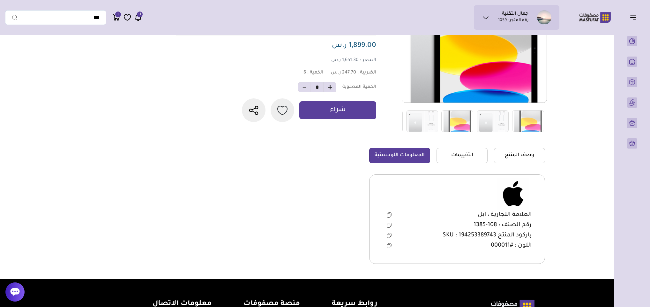
click at [389, 224] on icon at bounding box center [389, 224] width 5 height 5
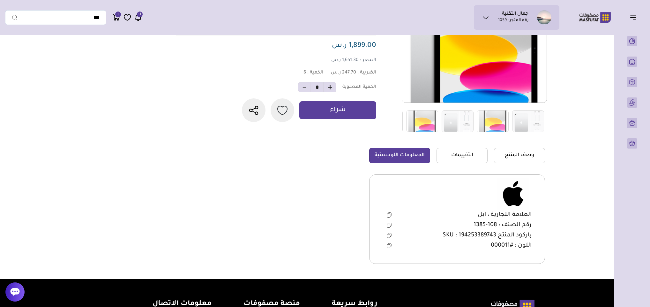
click at [388, 237] on icon at bounding box center [389, 235] width 5 height 5
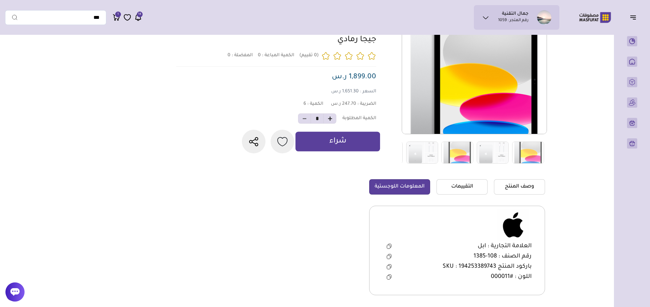
scroll to position [48, 0]
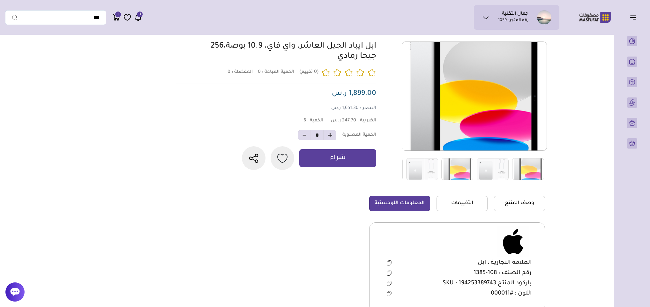
drag, startPoint x: 379, startPoint y: 44, endPoint x: 336, endPoint y: 62, distance: 46.5
click at [336, 62] on div "0 0 6 *" at bounding box center [359, 110] width 371 height 139
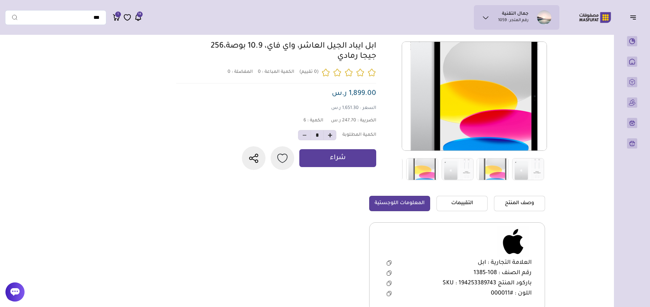
copy link "ابل ايباد الجيل العاشر، واي فاي، 10.9 بوصة،256 جيجا رمادي"
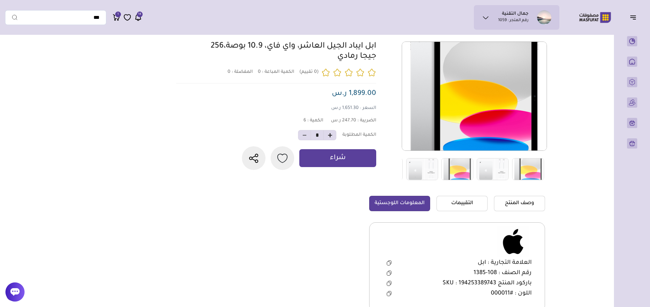
click at [390, 283] on icon at bounding box center [389, 282] width 5 height 5
copy link "ابل ايباد الجيل العاشر، واي فاي، 10.9 بوصة،256 جيجا رمادي"
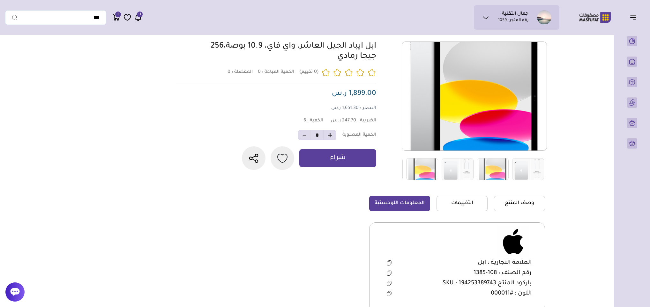
drag, startPoint x: 380, startPoint y: 48, endPoint x: 332, endPoint y: 65, distance: 51.6
click at [332, 65] on div "0 0 6 *" at bounding box center [359, 110] width 371 height 139
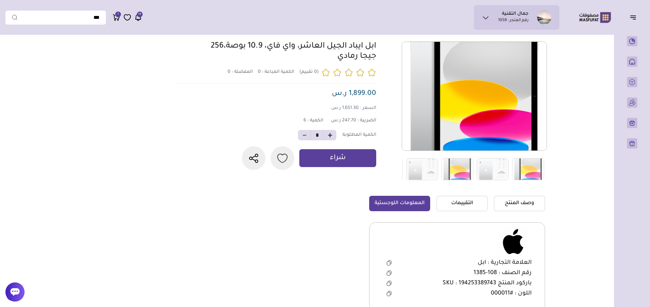
copy link "ابل ايباد الجيل العاشر، واي فاي، 10.9 بوصة،256 جيجا رمادي"
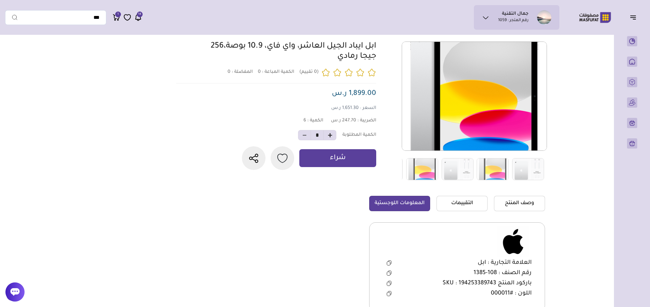
click at [390, 284] on icon at bounding box center [389, 282] width 5 height 5
copy link "ابل ايباد الجيل العاشر، واي فاي، 10.9 بوصة،256 جيجا رمادي"
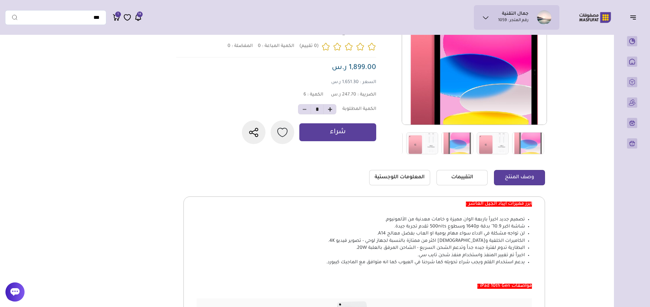
scroll to position [96, 0]
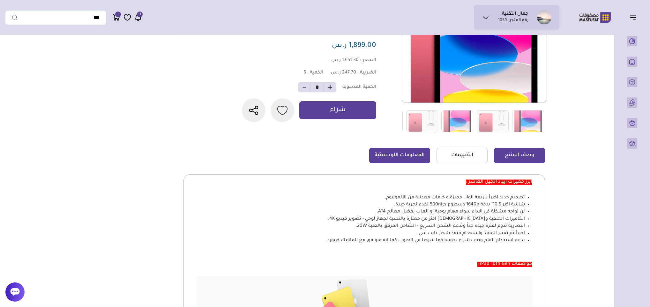
click at [403, 150] on link "المعلومات اللوجستية" at bounding box center [399, 155] width 61 height 15
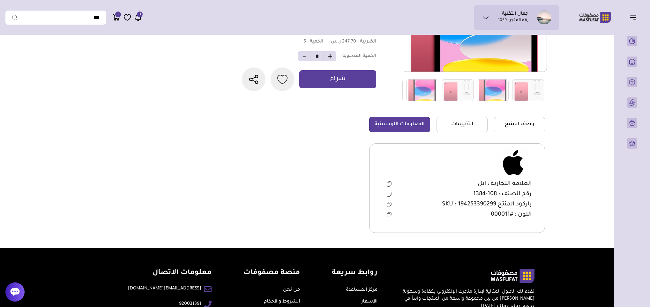
scroll to position [144, 0]
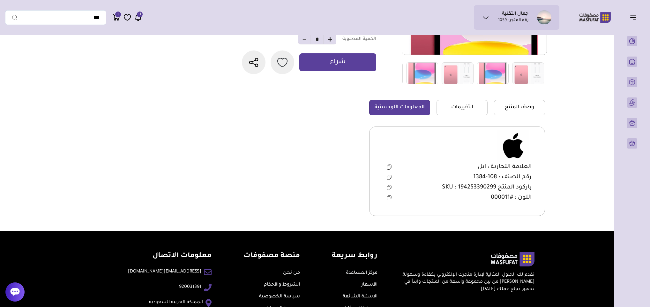
click at [390, 188] on icon at bounding box center [389, 187] width 5 height 5
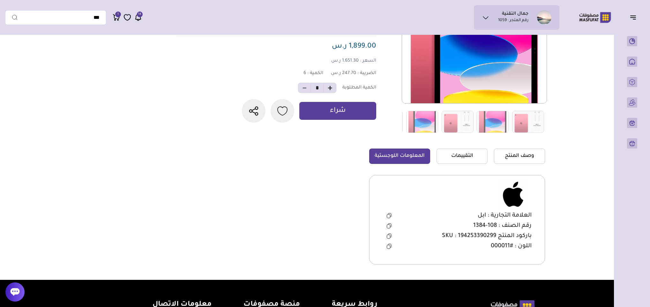
scroll to position [0, 0]
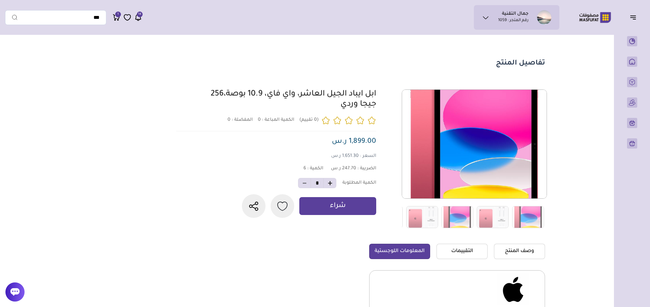
drag, startPoint x: 379, startPoint y: 92, endPoint x: 340, endPoint y: 111, distance: 43.8
click at [340, 111] on div "0 0 6 *" at bounding box center [359, 158] width 371 height 139
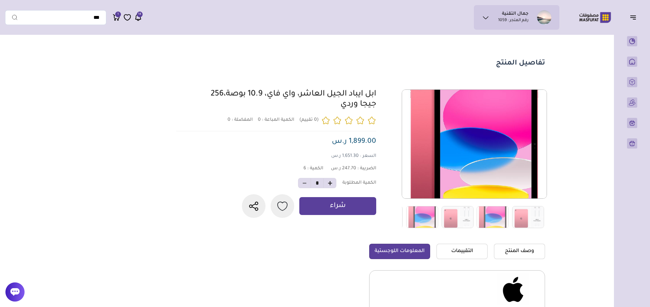
copy link "ابل ايباد الجيل العاشر، واي فاي، 10.9 بوصة،256 جيجا وردي"
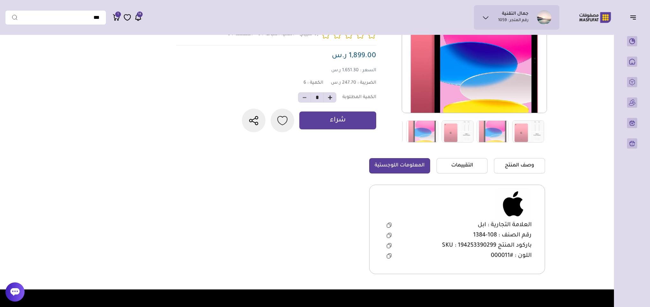
scroll to position [144, 0]
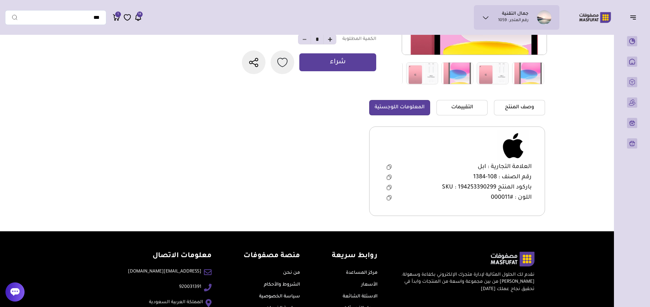
click at [389, 188] on icon at bounding box center [389, 187] width 5 height 5
copy link "ابل ايباد الجيل العاشر، واي فاي، 10.9 بوصة،256 جيجا وردي"
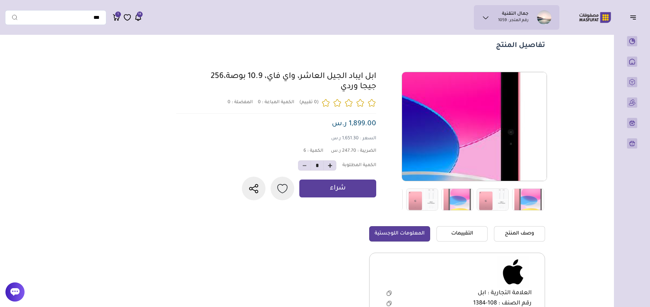
scroll to position [0, 0]
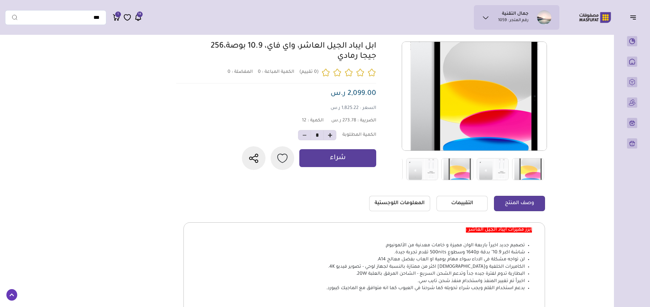
scroll to position [48, 0]
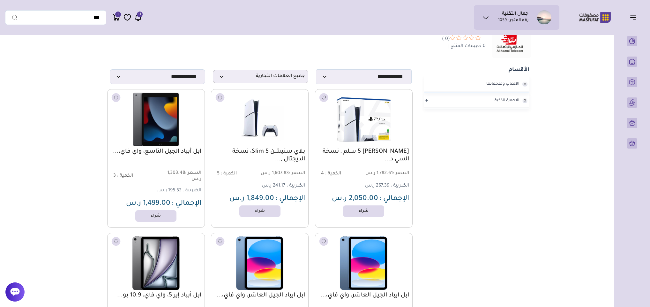
scroll to position [74, 0]
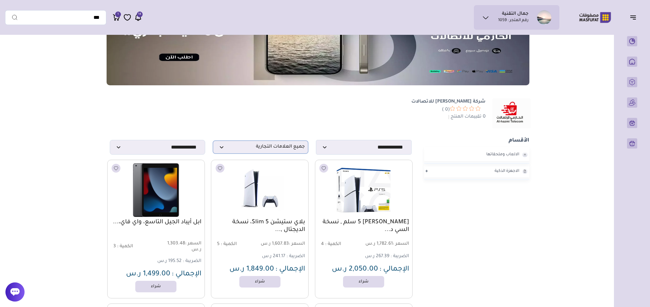
click at [272, 144] on span "جميع العلامات التجارية" at bounding box center [260, 147] width 88 height 6
type input "**"
click at [279, 154] on li "ابل" at bounding box center [260, 159] width 95 height 15
select select "*"
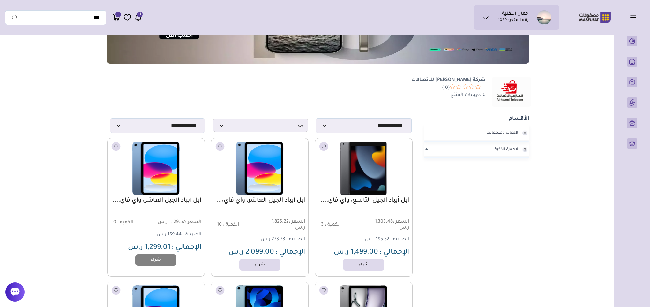
scroll to position [144, 0]
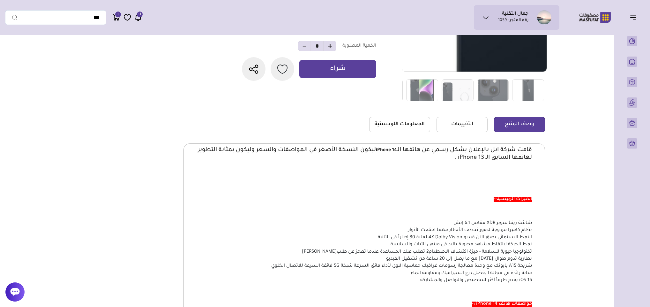
scroll to position [144, 0]
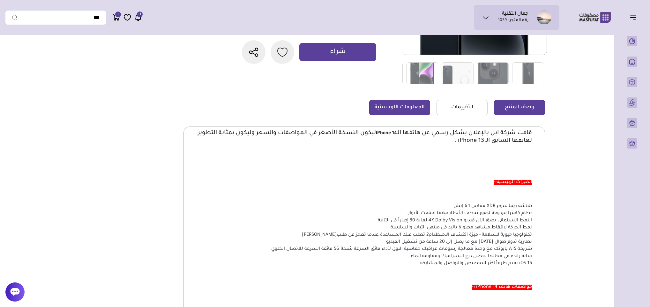
click at [403, 100] on link "المعلومات اللوجستية" at bounding box center [399, 107] width 61 height 15
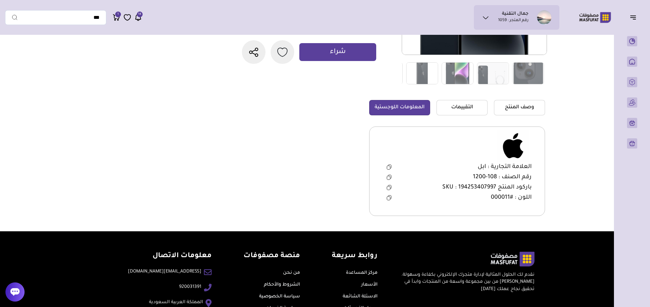
click at [389, 187] on icon at bounding box center [388, 188] width 3 height 4
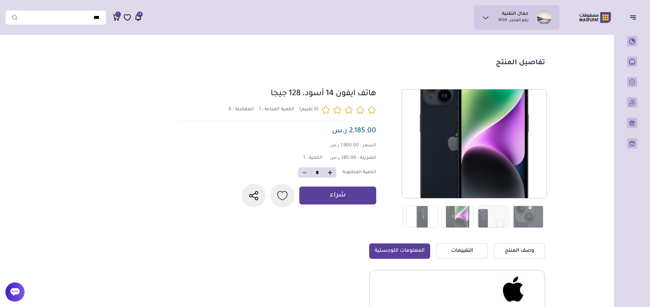
scroll to position [0, 0]
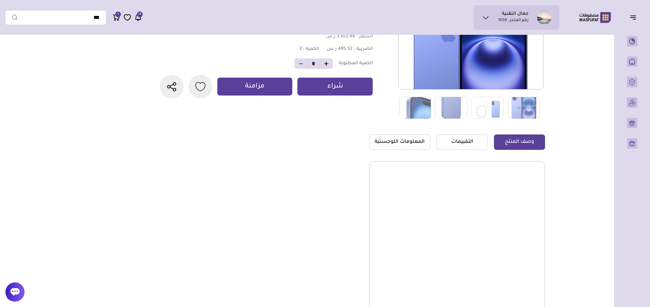
scroll to position [144, 0]
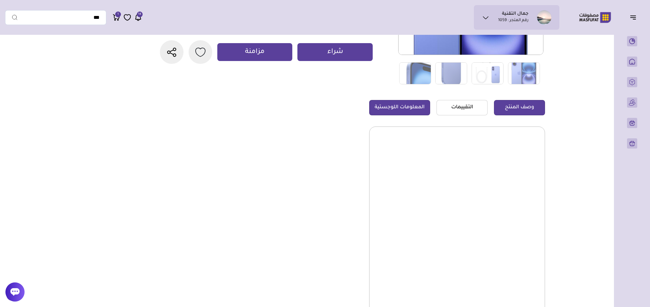
click at [414, 101] on link "المعلومات اللوجستية" at bounding box center [399, 107] width 61 height 15
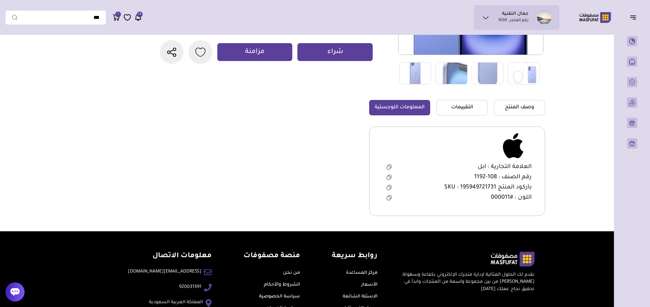
click at [392, 187] on button at bounding box center [389, 188] width 13 height 10
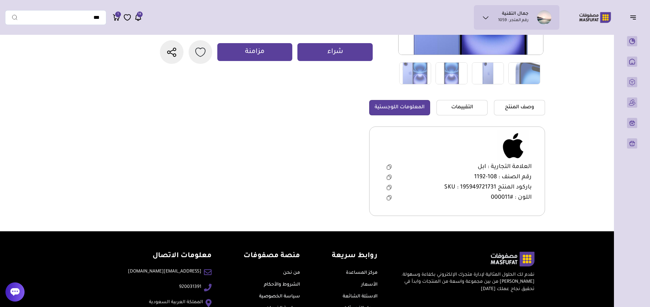
scroll to position [0, 0]
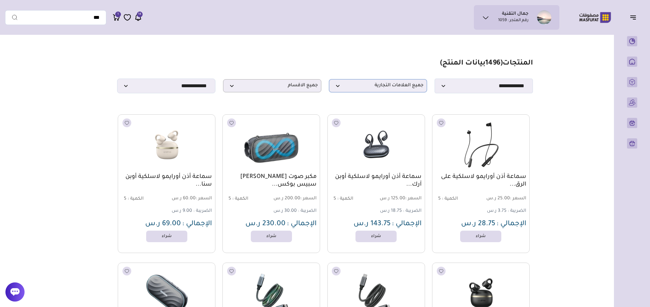
click at [353, 83] on p "جميع العلامات التجارية" at bounding box center [378, 85] width 98 height 13
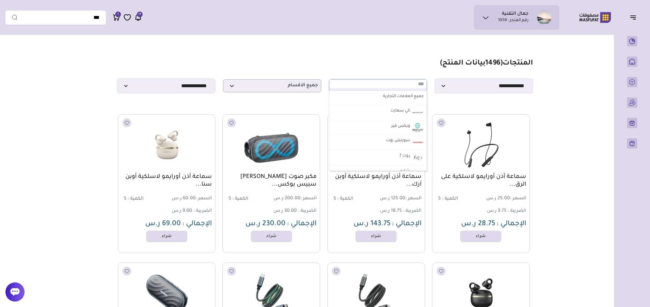
click at [373, 86] on input "text" at bounding box center [378, 83] width 98 height 9
type input "***"
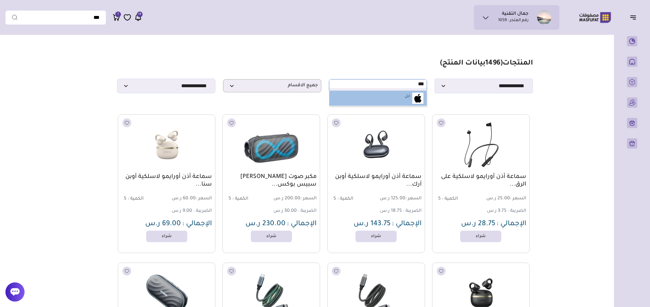
select select "*"
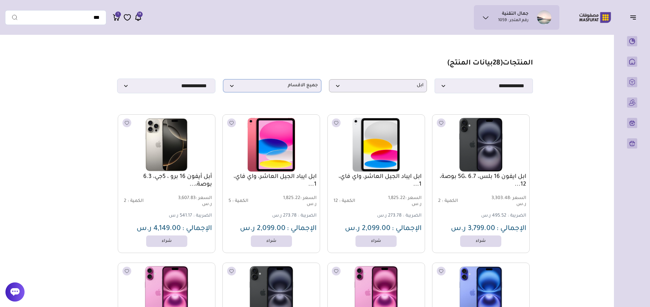
click at [235, 87] on span "جميع الاقسام" at bounding box center [272, 86] width 91 height 6
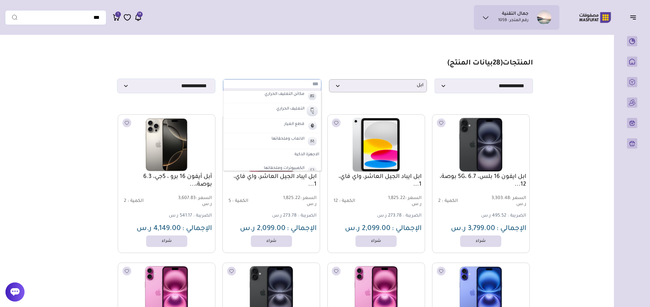
scroll to position [239, 0]
click at [306, 108] on label "الاجهزة الذكية" at bounding box center [272, 106] width 98 height 11
click at [292, 139] on label "الاجهزة الذكية" at bounding box center [287, 135] width 26 height 8
select select "**"
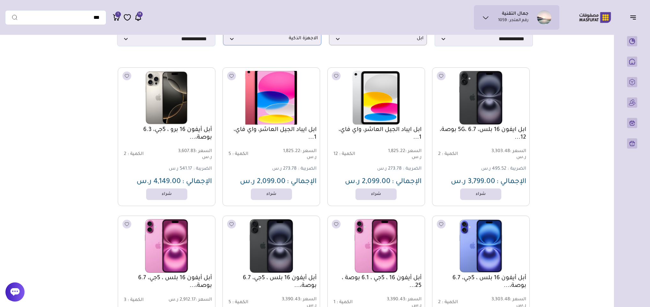
scroll to position [0, 0]
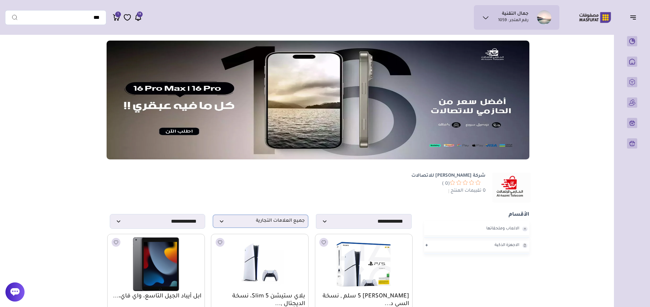
click at [257, 225] on p "جميع العلامات التجارية" at bounding box center [260, 220] width 95 height 13
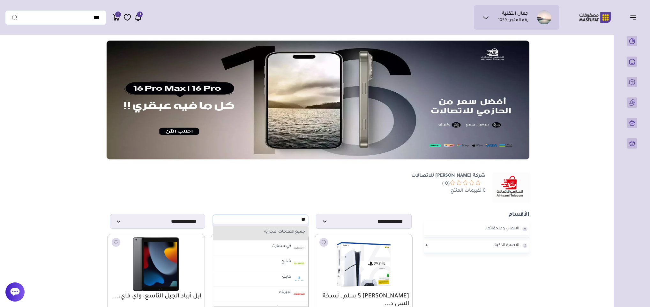
type input "***"
click at [273, 229] on li "ابل" at bounding box center [260, 233] width 95 height 15
select select "*"
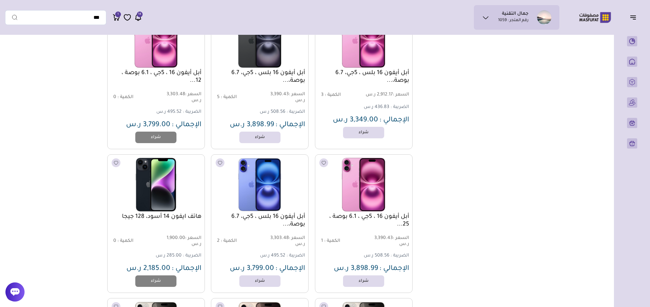
scroll to position [782, 0]
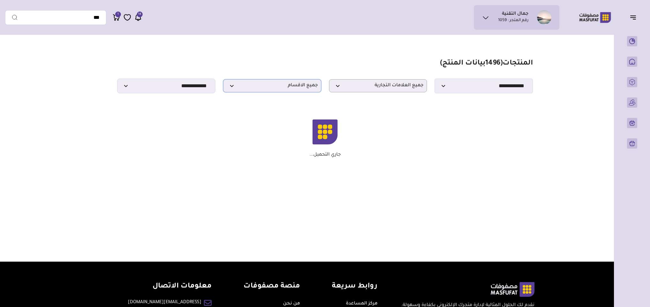
click at [300, 89] on span "جميع الاقسام" at bounding box center [272, 86] width 91 height 6
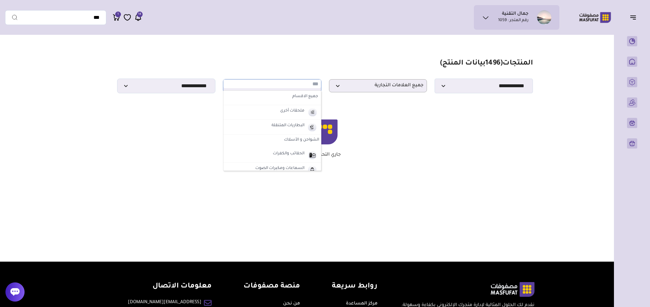
click at [307, 62] on section "**********" at bounding box center [324, 76] width 415 height 34
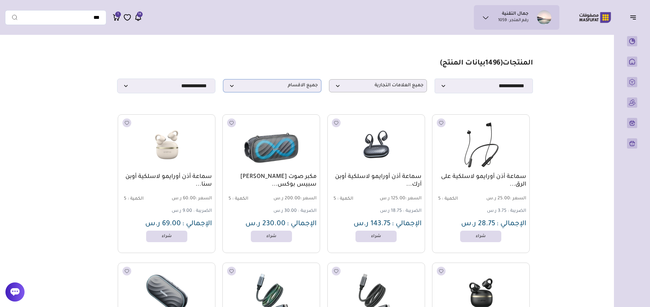
click at [298, 86] on span "جميع الاقسام" at bounding box center [272, 86] width 91 height 6
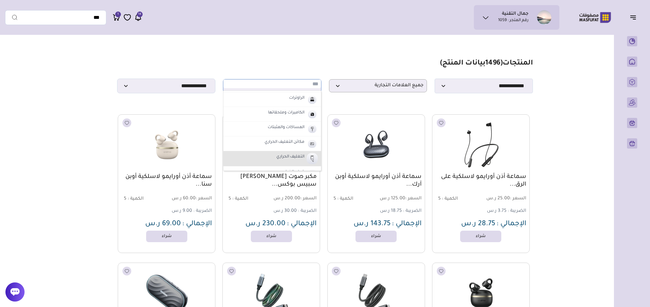
scroll to position [191, 0]
click at [304, 157] on label "الاجهزة الذكية" at bounding box center [272, 154] width 98 height 11
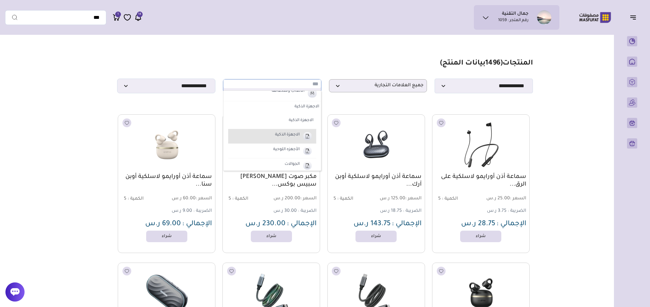
click at [296, 139] on label "الاجهزة الذكية" at bounding box center [287, 135] width 26 height 8
select select "**"
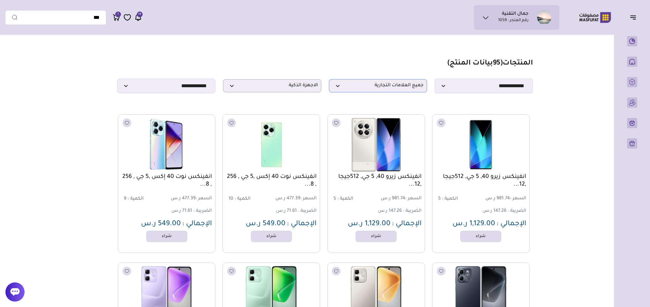
click at [390, 86] on span "جميع العلامات التجارية" at bounding box center [377, 86] width 91 height 6
type input "***"
click at [407, 97] on label "ابل" at bounding box center [407, 97] width 7 height 8
select select "*"
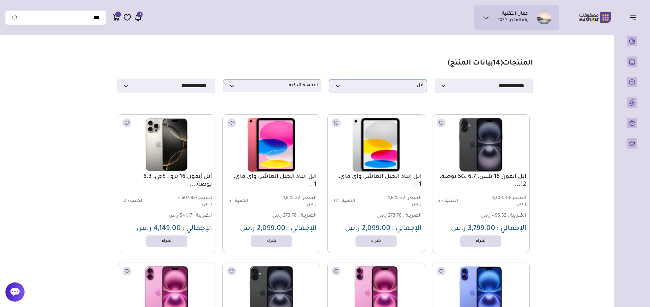
scroll to position [0, 0]
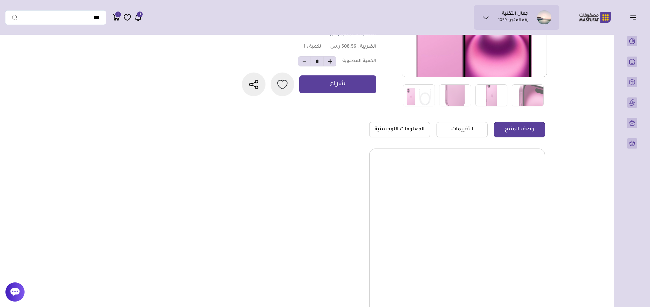
scroll to position [96, 0]
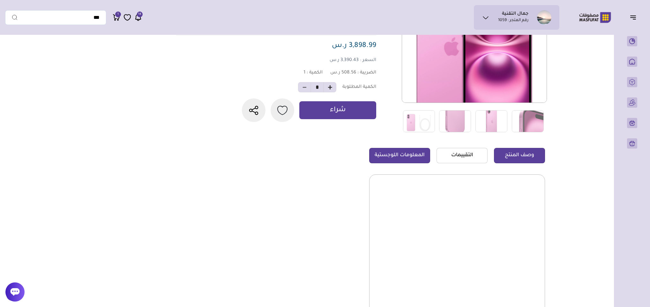
click at [391, 156] on link "المعلومات اللوجستية" at bounding box center [399, 155] width 61 height 15
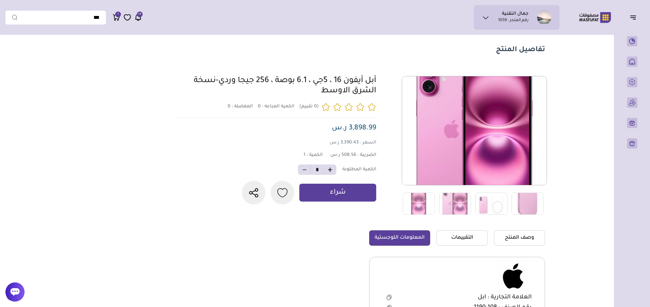
scroll to position [0, 0]
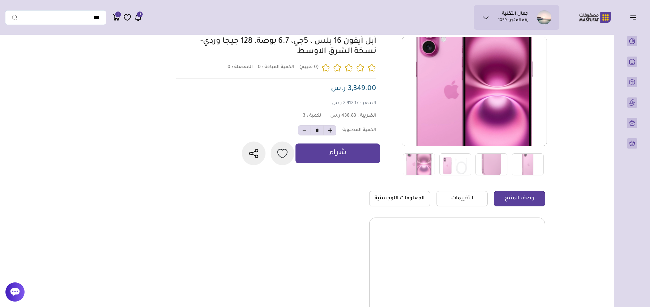
scroll to position [48, 0]
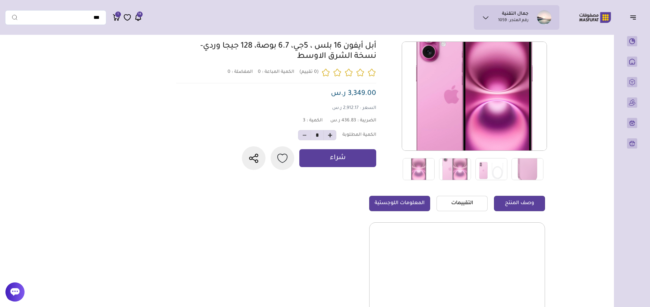
click at [401, 201] on link "المعلومات اللوجستية" at bounding box center [399, 203] width 61 height 15
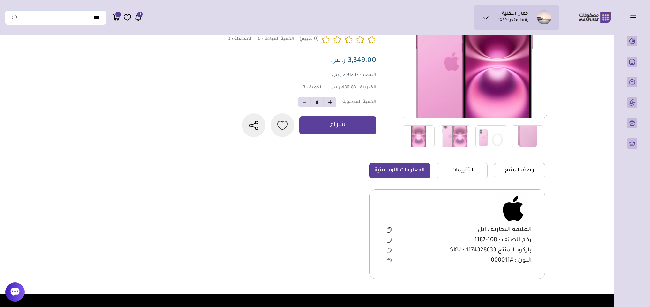
scroll to position [96, 0]
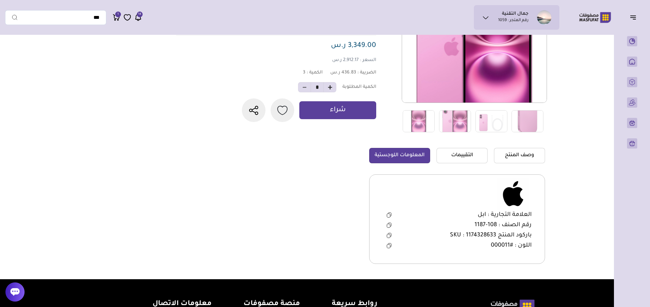
click at [389, 234] on icon at bounding box center [389, 235] width 3 height 4
click at [389, 228] on button at bounding box center [389, 225] width 13 height 10
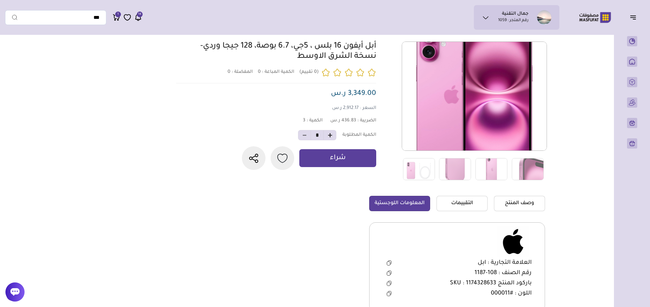
scroll to position [0, 0]
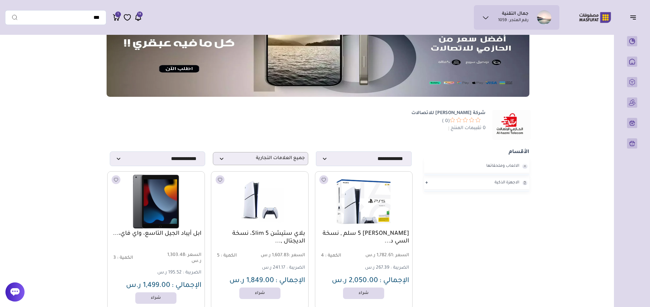
scroll to position [48, 0]
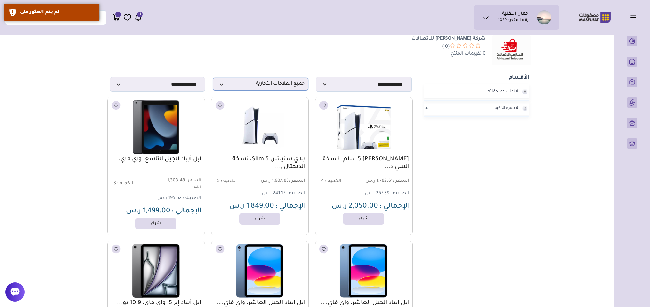
scroll to position [144, 0]
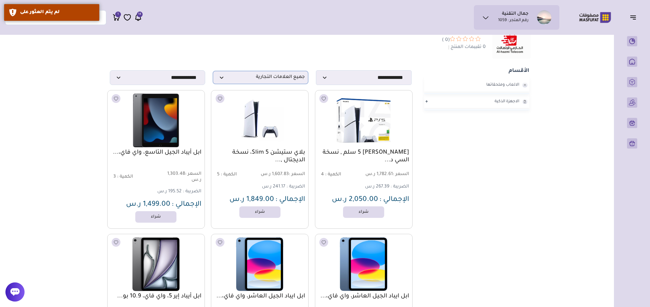
click at [256, 74] on span "جميع العلامات التجارية" at bounding box center [260, 77] width 88 height 6
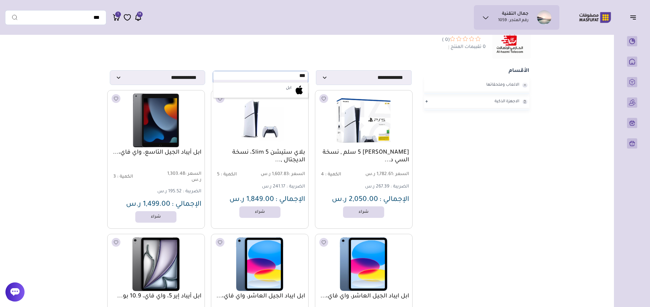
type input "***"
click at [259, 86] on li "ابل" at bounding box center [260, 89] width 95 height 15
select select "*"
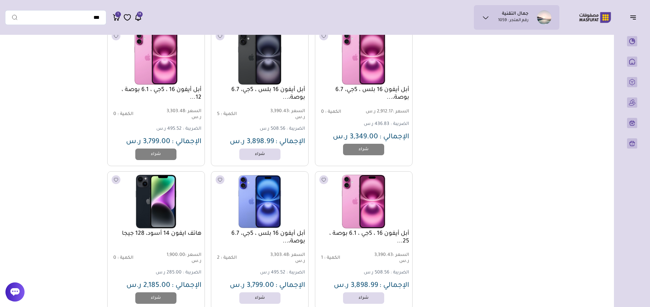
scroll to position [782, 0]
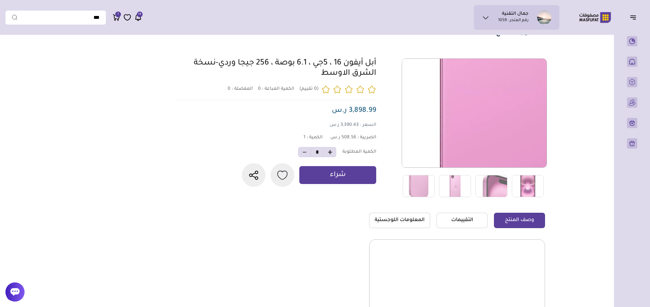
scroll to position [48, 0]
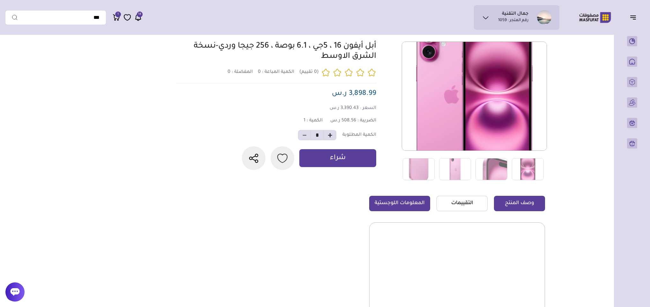
click at [400, 201] on link "المعلومات اللوجستية" at bounding box center [399, 203] width 61 height 15
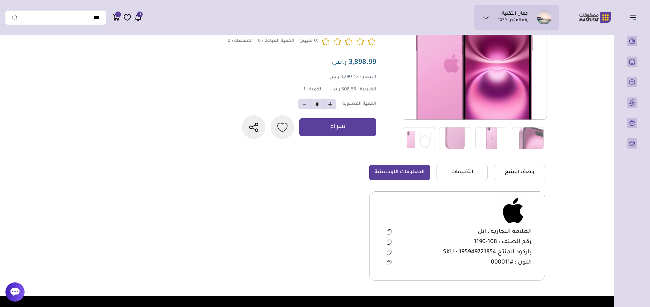
scroll to position [96, 0]
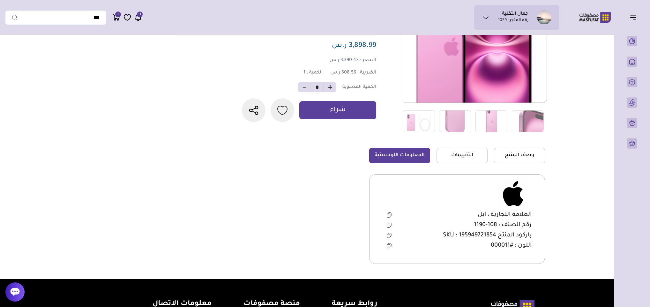
click at [391, 234] on icon at bounding box center [389, 235] width 3 height 4
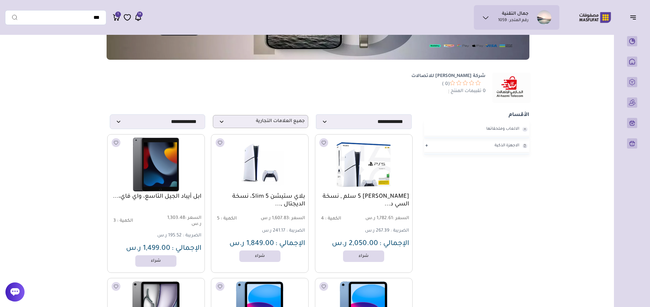
scroll to position [74, 0]
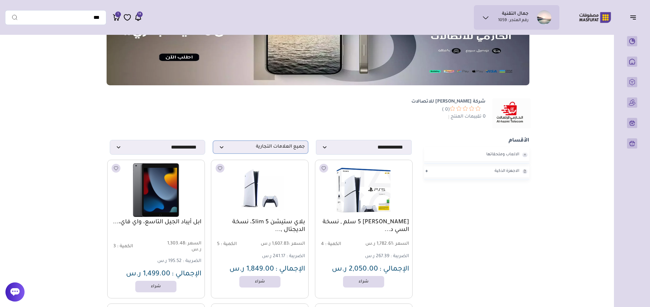
click at [277, 144] on span "جميع العلامات التجارية" at bounding box center [260, 147] width 88 height 6
type input "***"
select select "*"
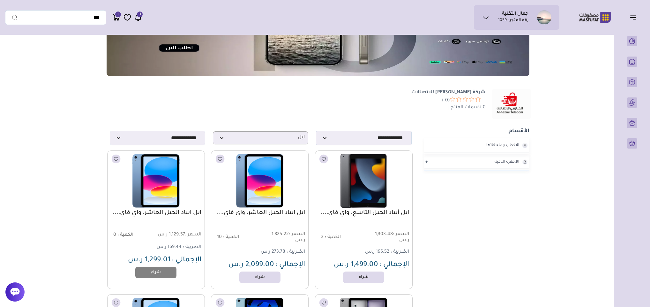
scroll to position [17, 0]
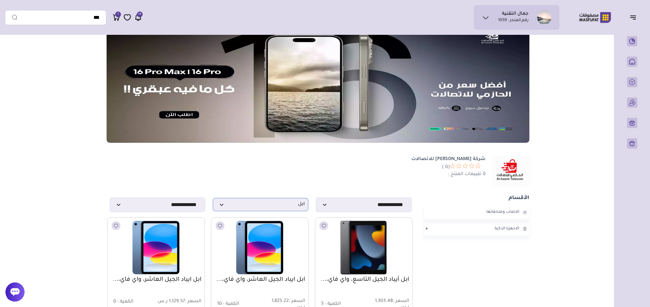
click at [262, 203] on span "ابل" at bounding box center [260, 204] width 88 height 6
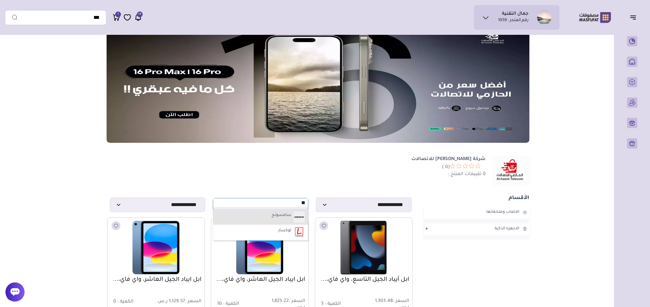
type input "**"
click at [267, 213] on li "سامسونج" at bounding box center [260, 216] width 95 height 15
select select "**"
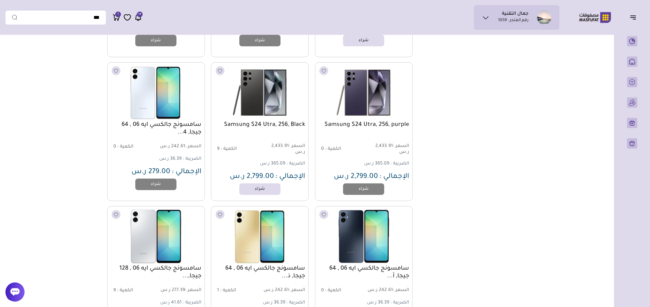
scroll to position [1022, 0]
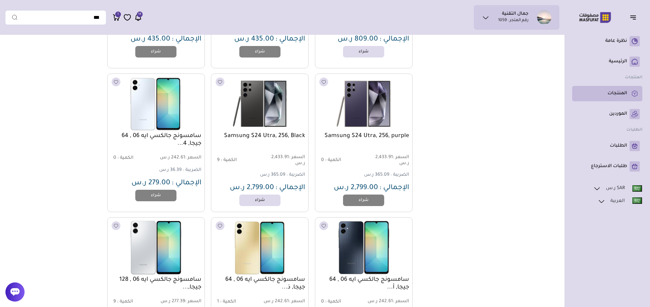
click at [626, 92] on p "المنتجات" at bounding box center [617, 93] width 19 height 6
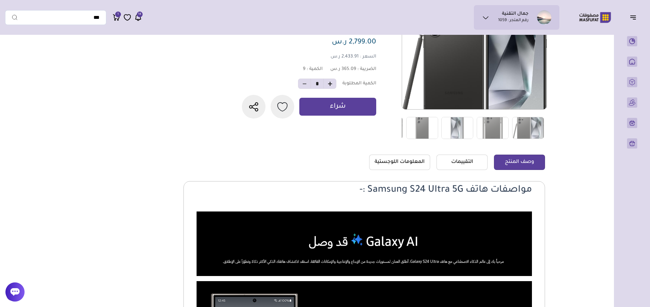
scroll to position [96, 0]
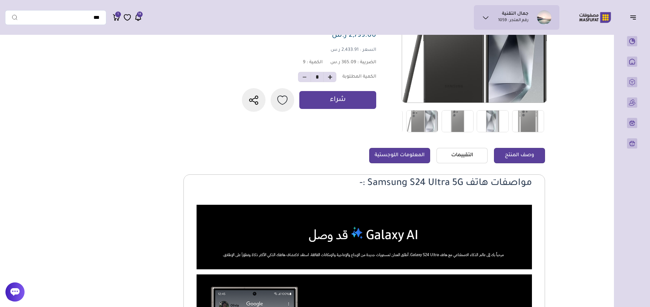
click at [404, 155] on link "المعلومات اللوجستية" at bounding box center [399, 155] width 61 height 15
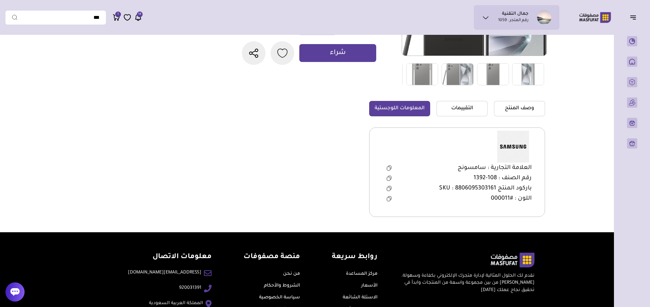
scroll to position [144, 0]
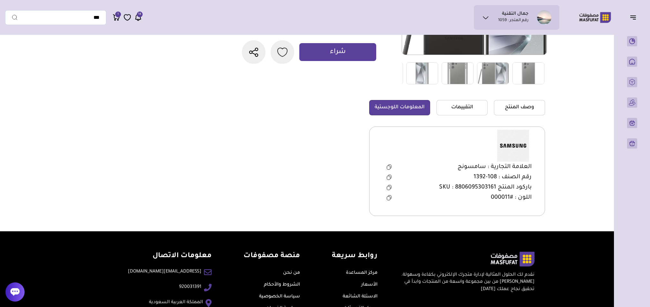
click at [389, 177] on icon at bounding box center [389, 177] width 5 height 5
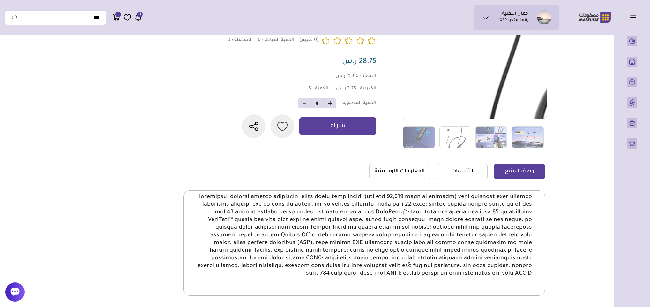
scroll to position [96, 0]
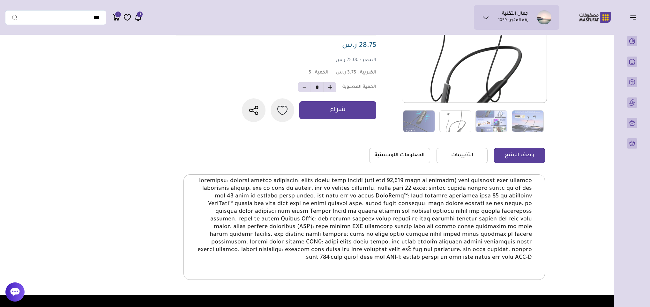
click at [418, 157] on link "المعلومات اللوجستية" at bounding box center [399, 155] width 61 height 15
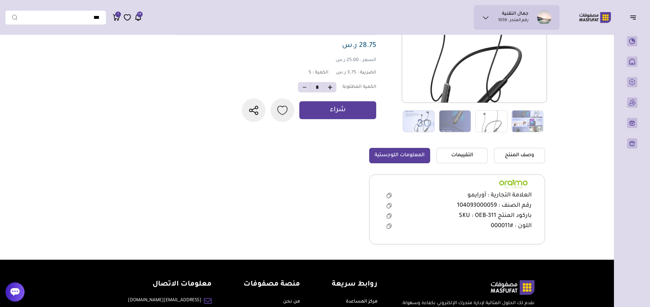
click at [389, 207] on icon at bounding box center [389, 205] width 5 height 5
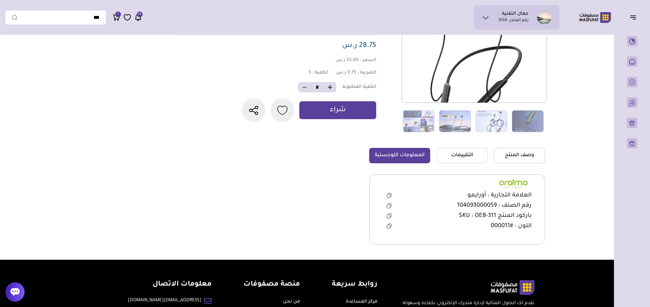
scroll to position [0, 0]
